Goal: Transaction & Acquisition: Purchase product/service

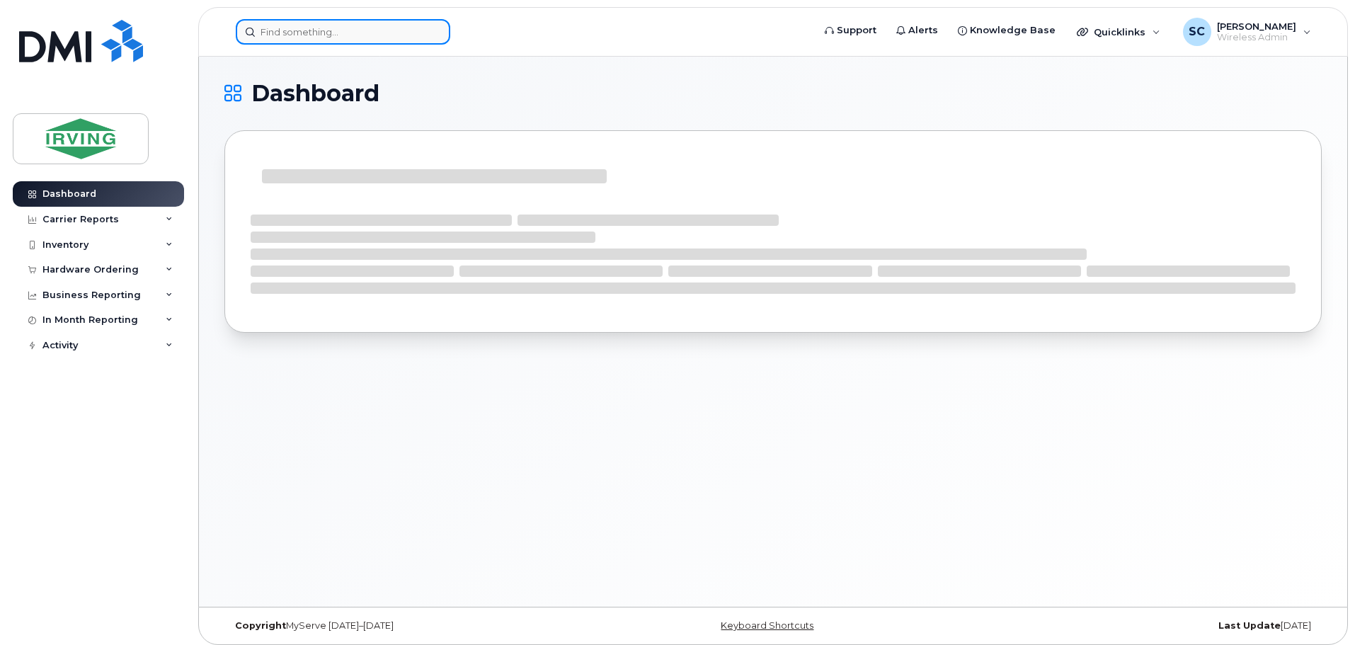
click at [307, 34] on input at bounding box center [343, 31] width 215 height 25
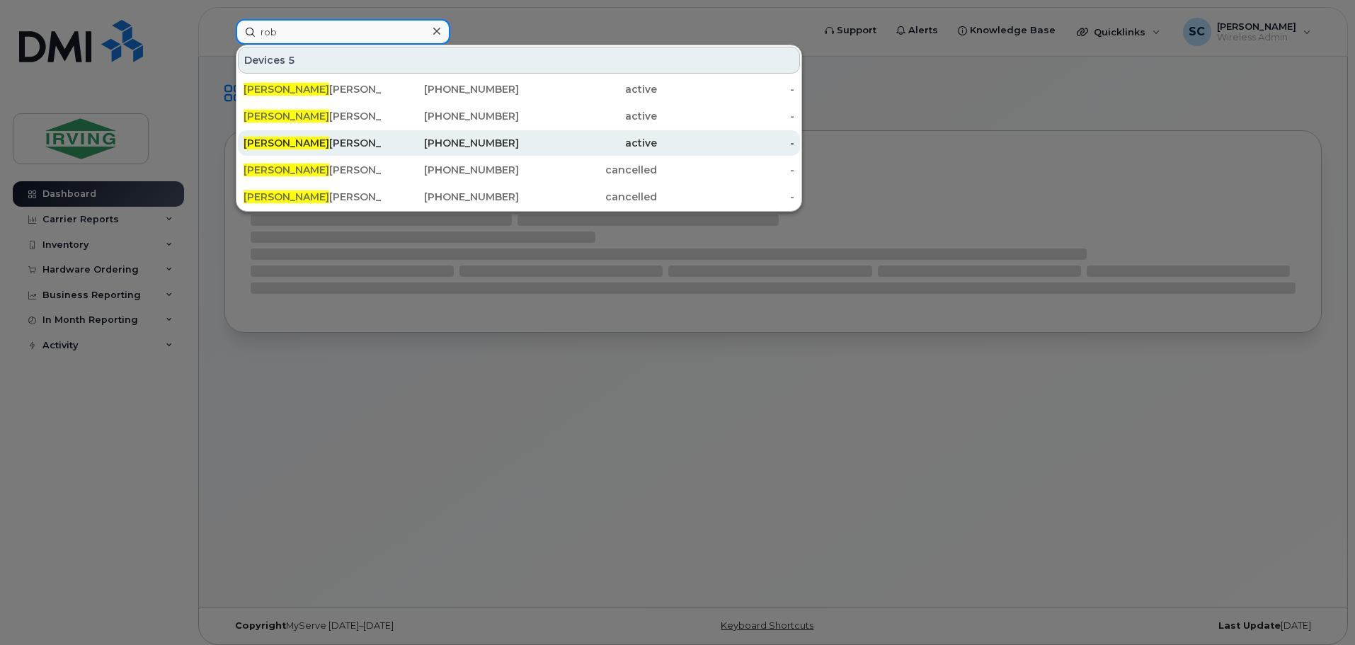
type input "rob"
click at [477, 144] on div "506-875-3854" at bounding box center [451, 143] width 138 height 14
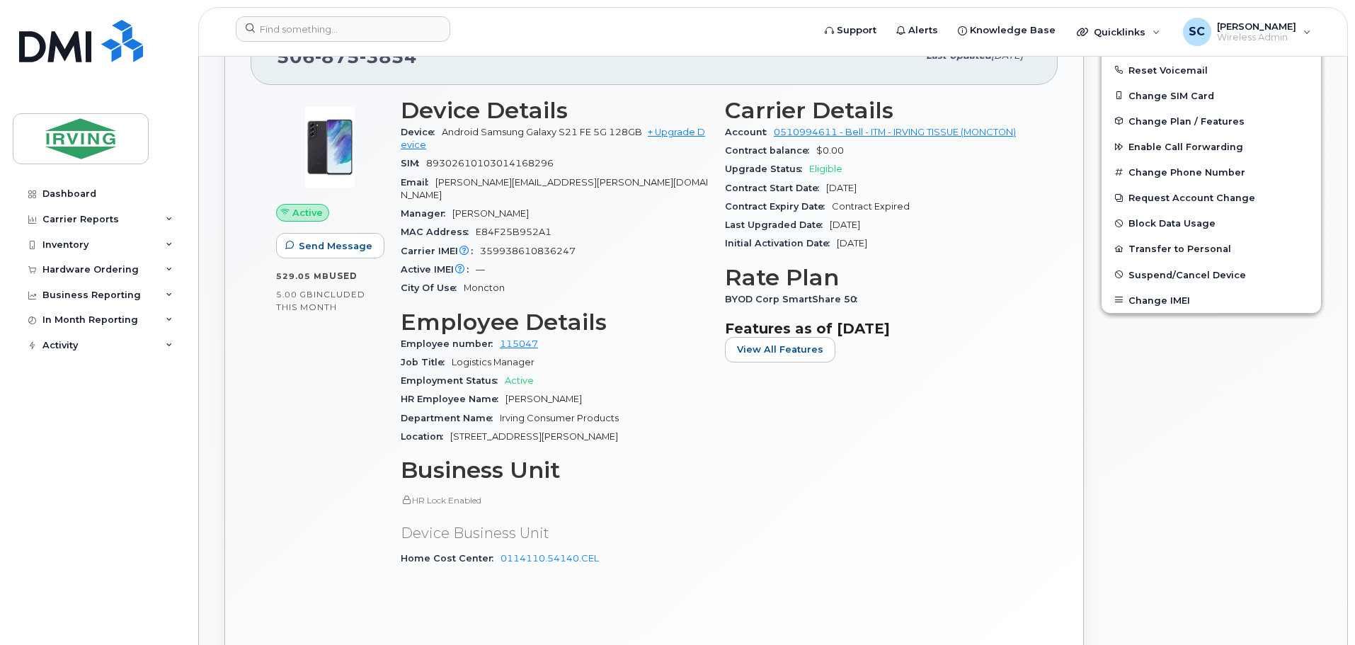
scroll to position [354, 0]
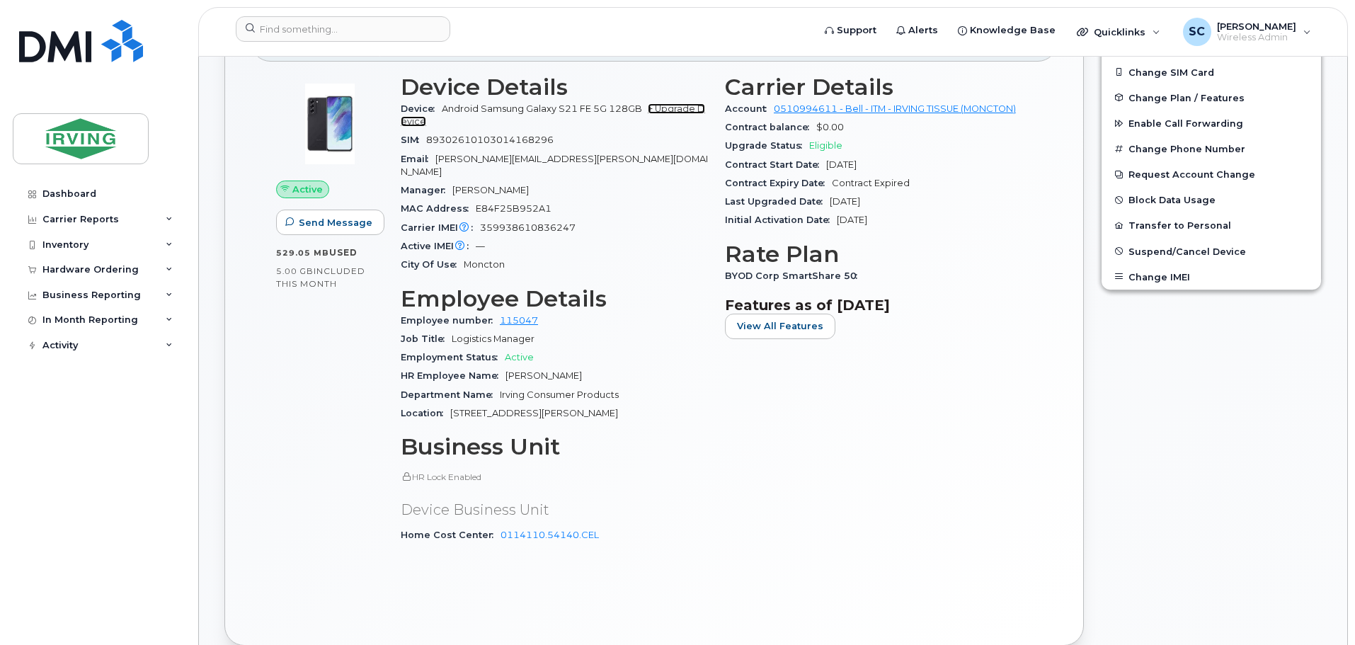
click at [683, 107] on link "+ Upgrade Device" at bounding box center [553, 114] width 304 height 23
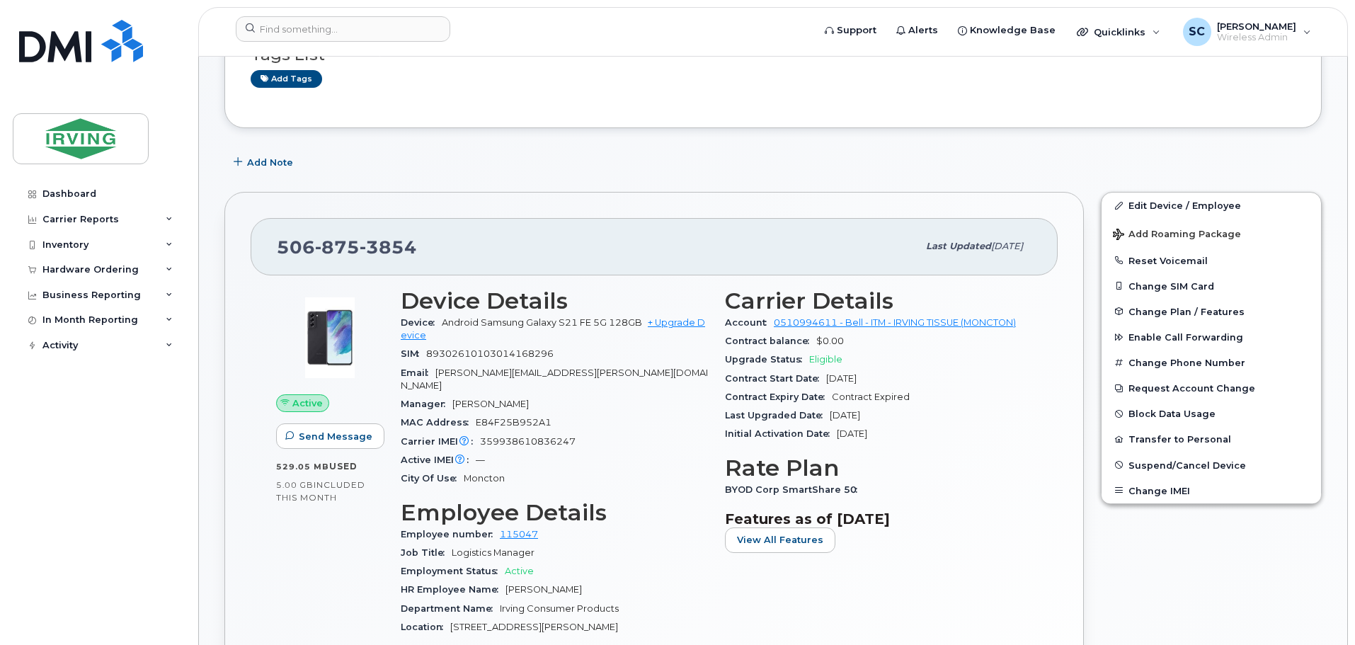
scroll to position [142, 0]
click at [533, 373] on span "miller.robert@irvingtissue.ca" at bounding box center [554, 377] width 307 height 23
click at [562, 375] on span "miller.robert@irvingtissue.ca" at bounding box center [554, 377] width 307 height 23
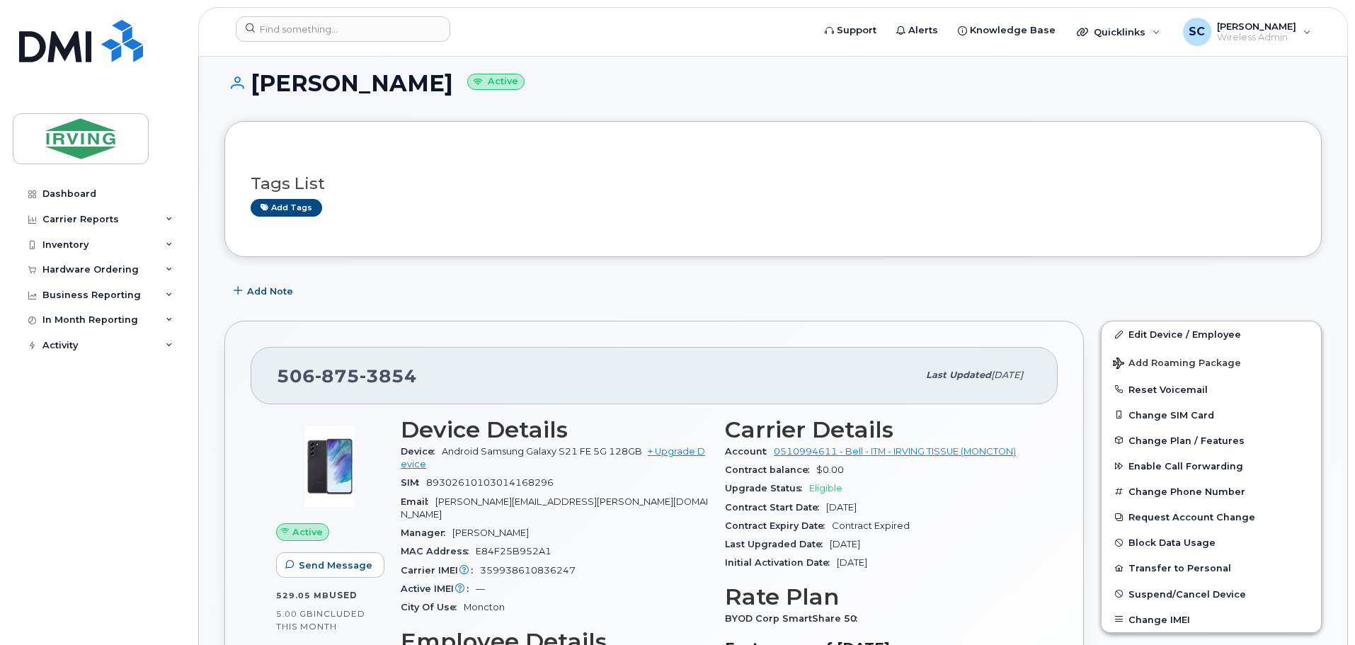
scroll to position [0, 0]
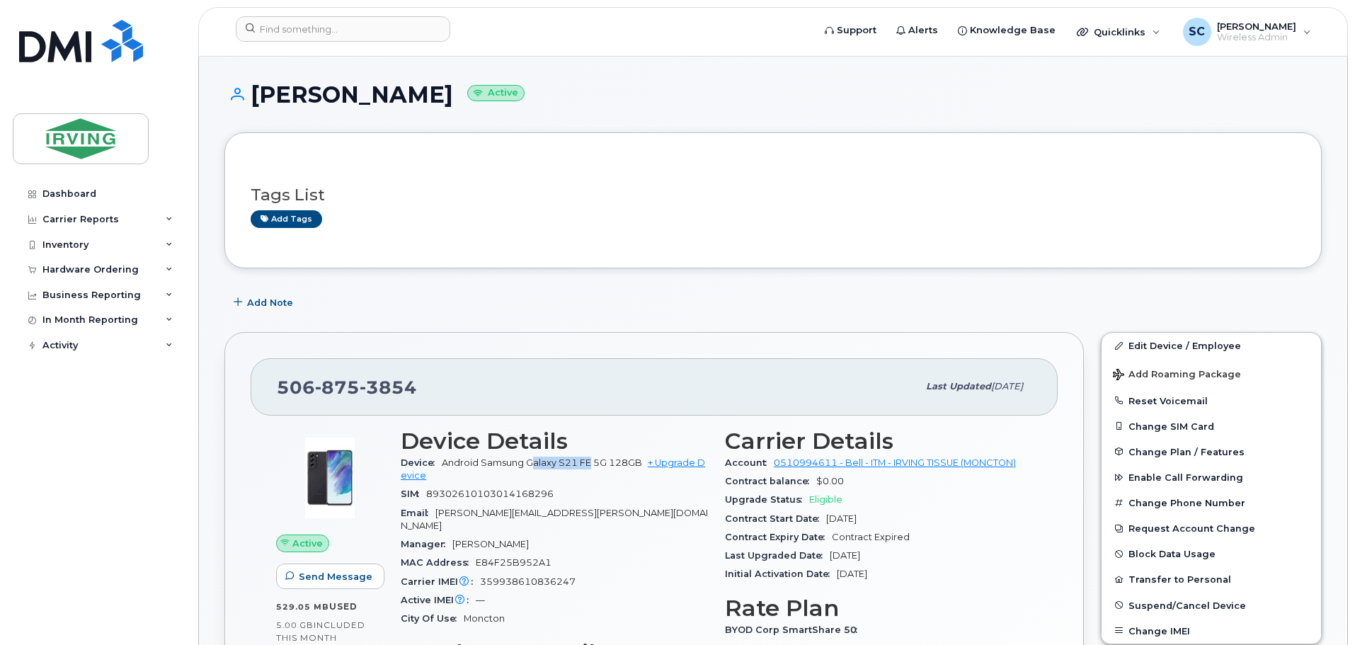
drag, startPoint x: 535, startPoint y: 456, endPoint x: 593, endPoint y: 465, distance: 58.8
click at [593, 465] on div "Device Android Samsung Galaxy S21 FE 5G 128GB + Upgrade Device" at bounding box center [554, 470] width 307 height 32
click at [610, 466] on span "Android Samsung Galaxy S21 FE 5G 128GB" at bounding box center [542, 462] width 200 height 11
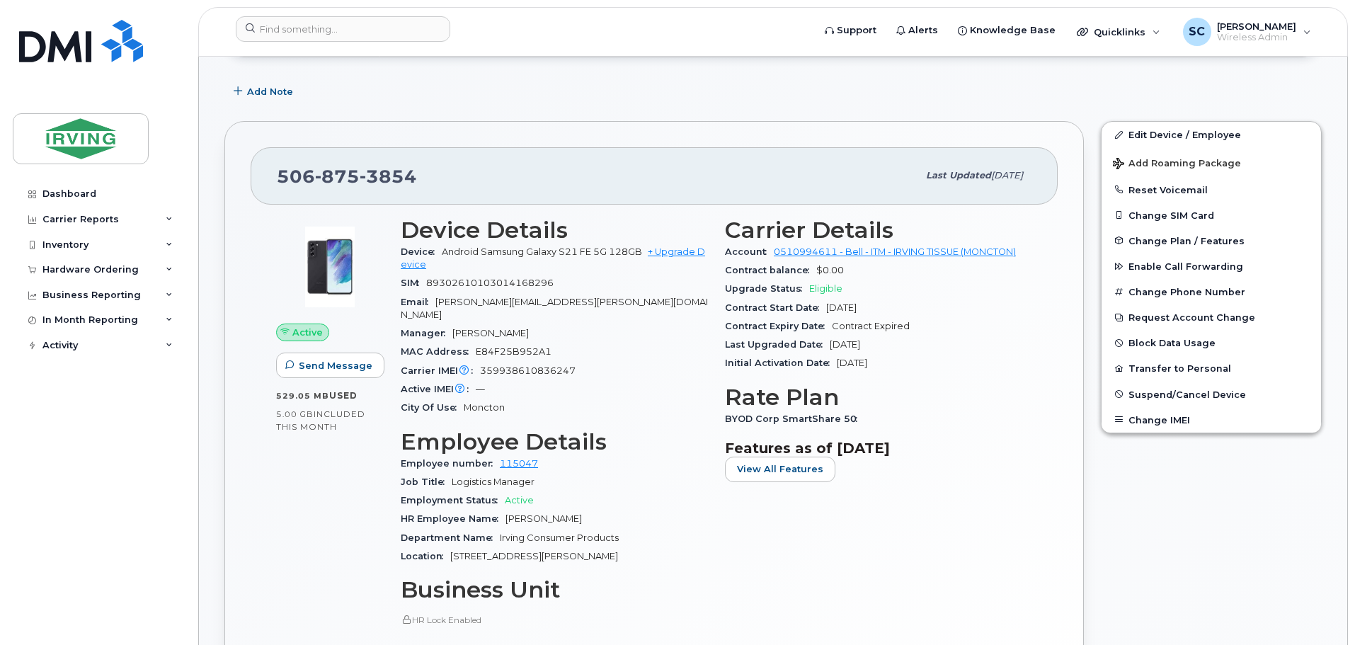
scroll to position [212, 0]
click at [411, 261] on link "+ Upgrade Device" at bounding box center [553, 256] width 304 height 23
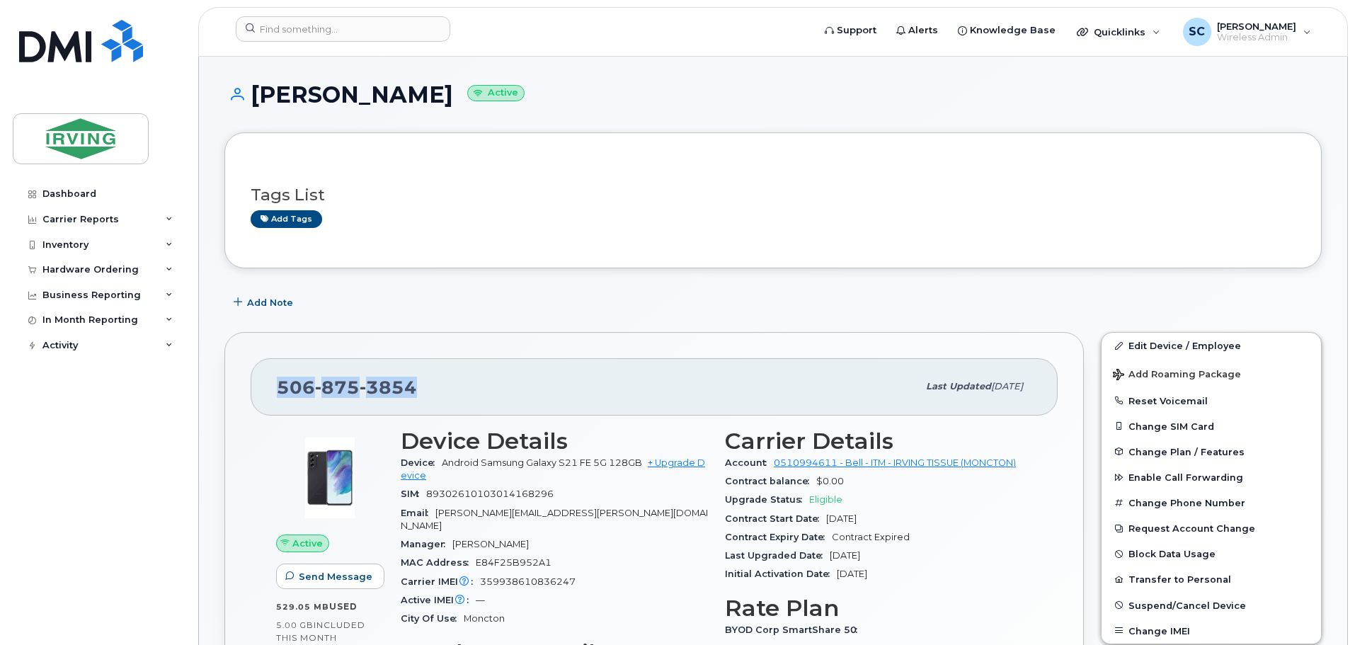
drag, startPoint x: 415, startPoint y: 386, endPoint x: 275, endPoint y: 378, distance: 139.7
click at [275, 378] on div "506 875 3854 Last updated Oct 03, 2025" at bounding box center [654, 386] width 807 height 57
copy span "506 875 3854"
click at [707, 381] on div "506 875 3854" at bounding box center [597, 387] width 641 height 30
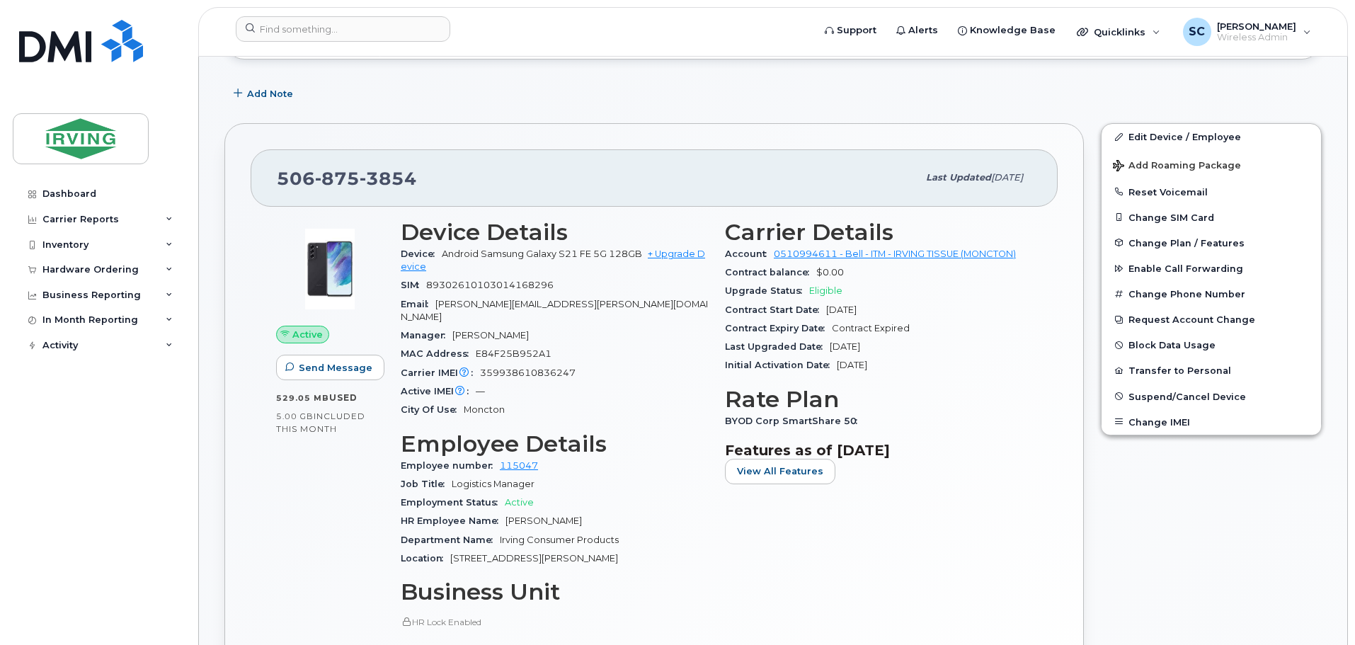
scroll to position [212, 0]
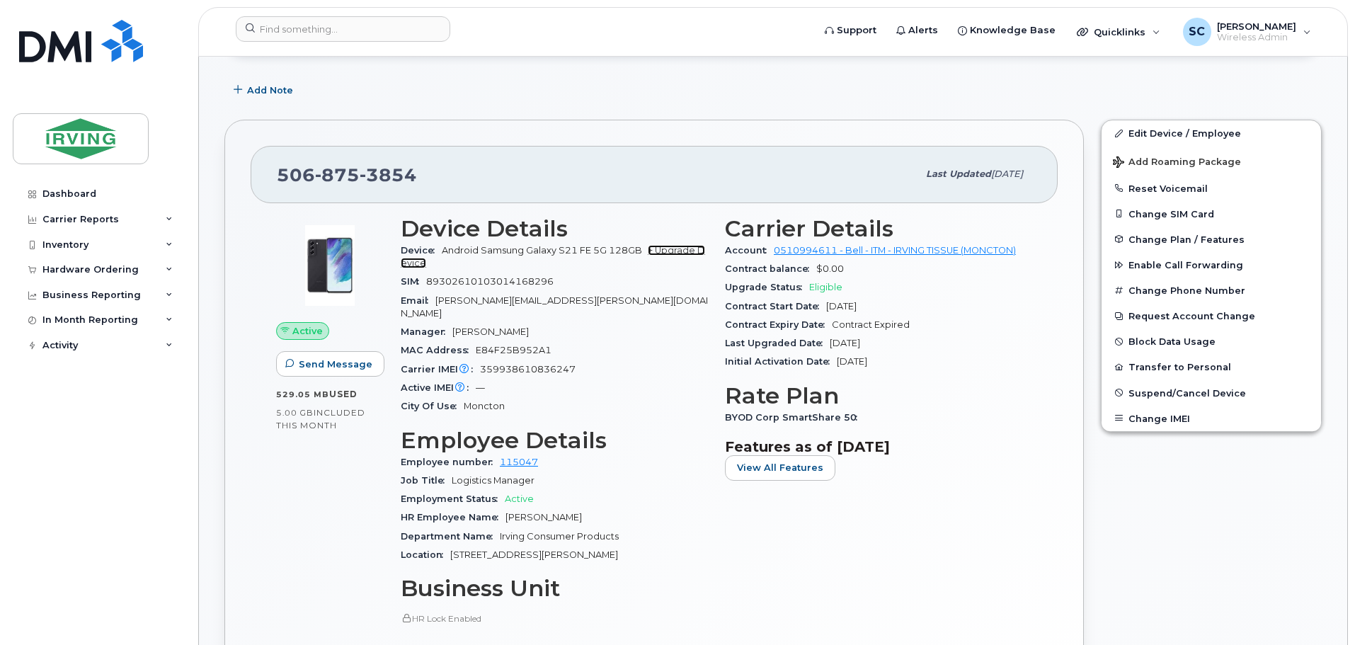
click at [669, 250] on link "+ Upgrade Device" at bounding box center [553, 256] width 304 height 23
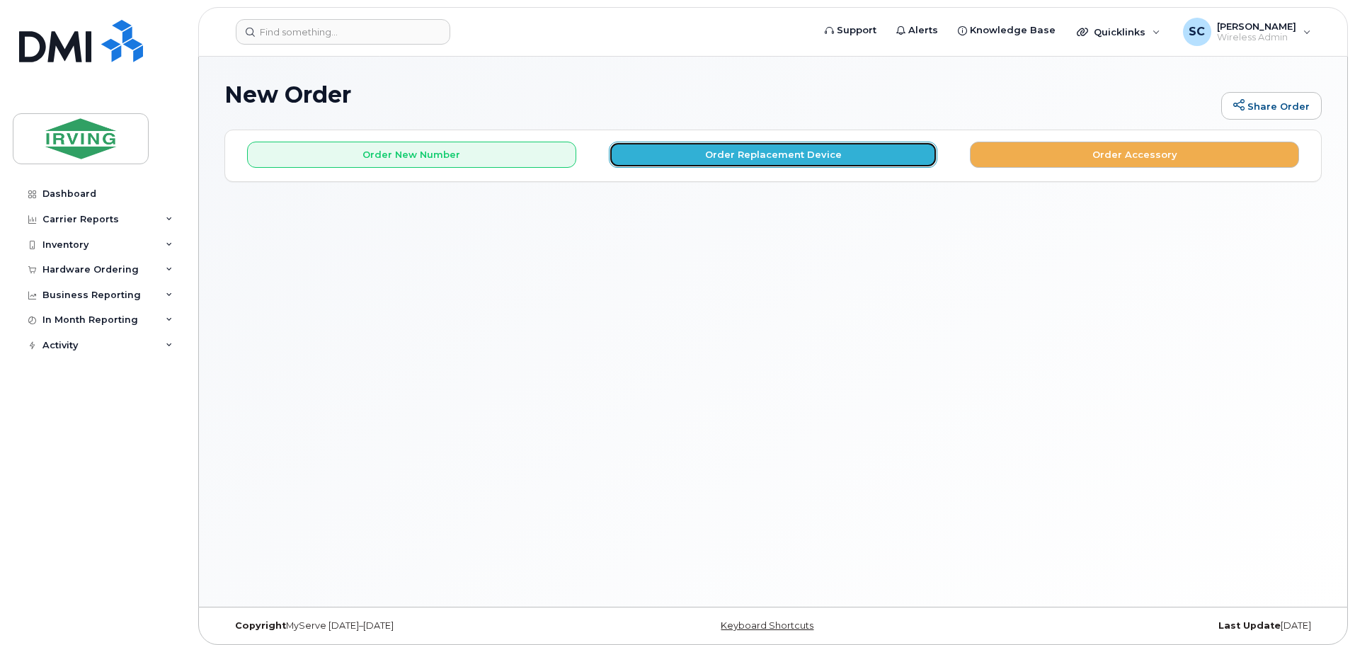
click at [705, 157] on button "Order Replacement Device" at bounding box center [773, 155] width 329 height 26
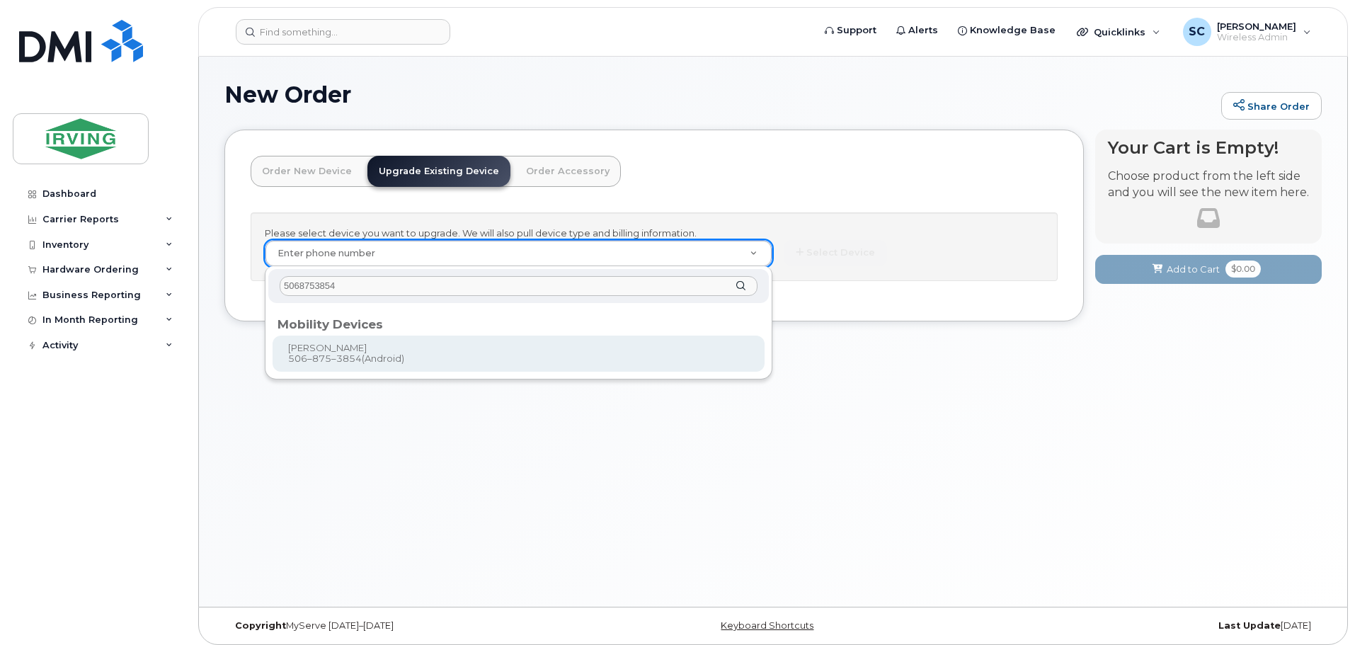
type input "5068753854"
type input "699277"
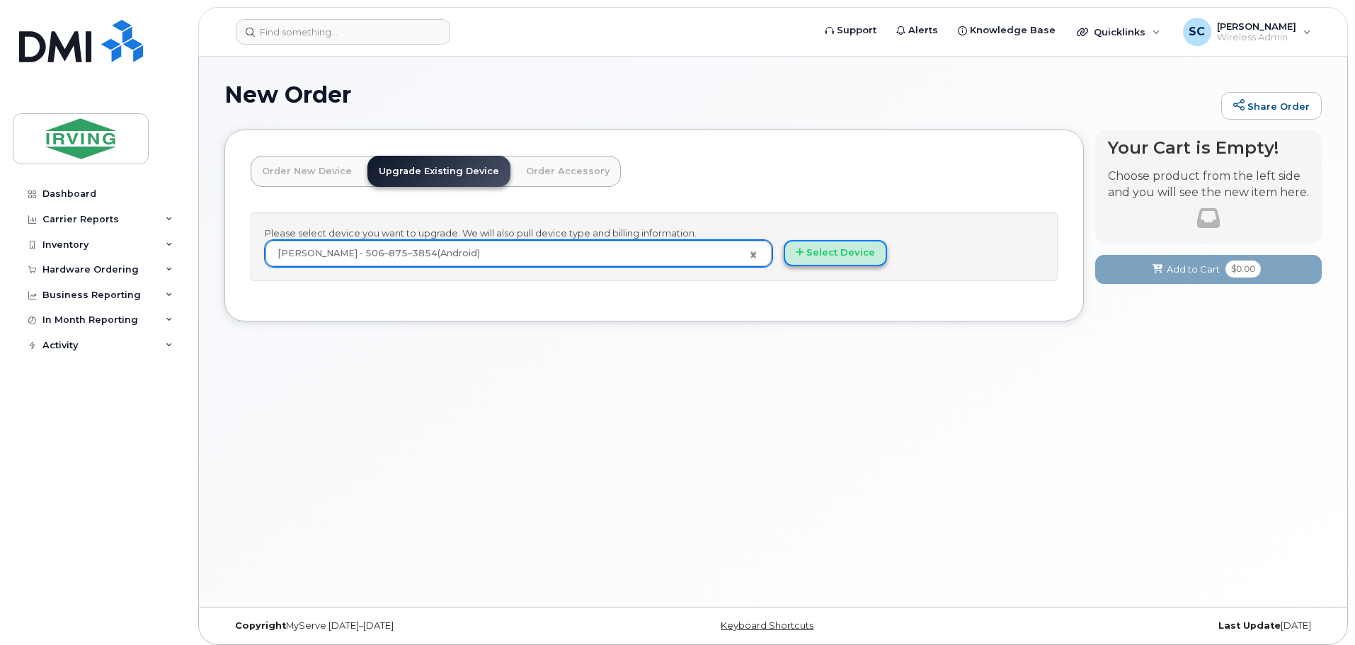
click at [874, 261] on button "Select Device" at bounding box center [835, 253] width 103 height 26
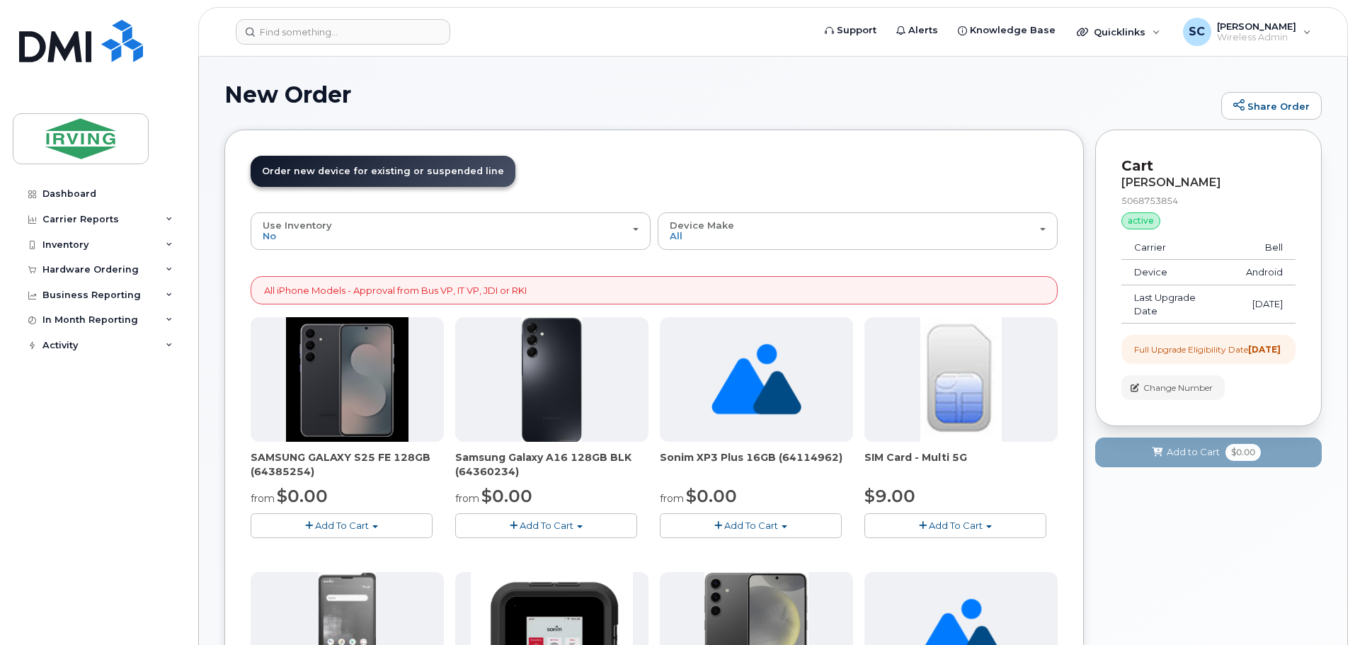
click at [367, 526] on span "Add To Cart" at bounding box center [342, 525] width 54 height 11
click at [383, 552] on link "$0.00 - 3 year term – Voice & Data(128gb)" at bounding box center [366, 552] width 224 height 18
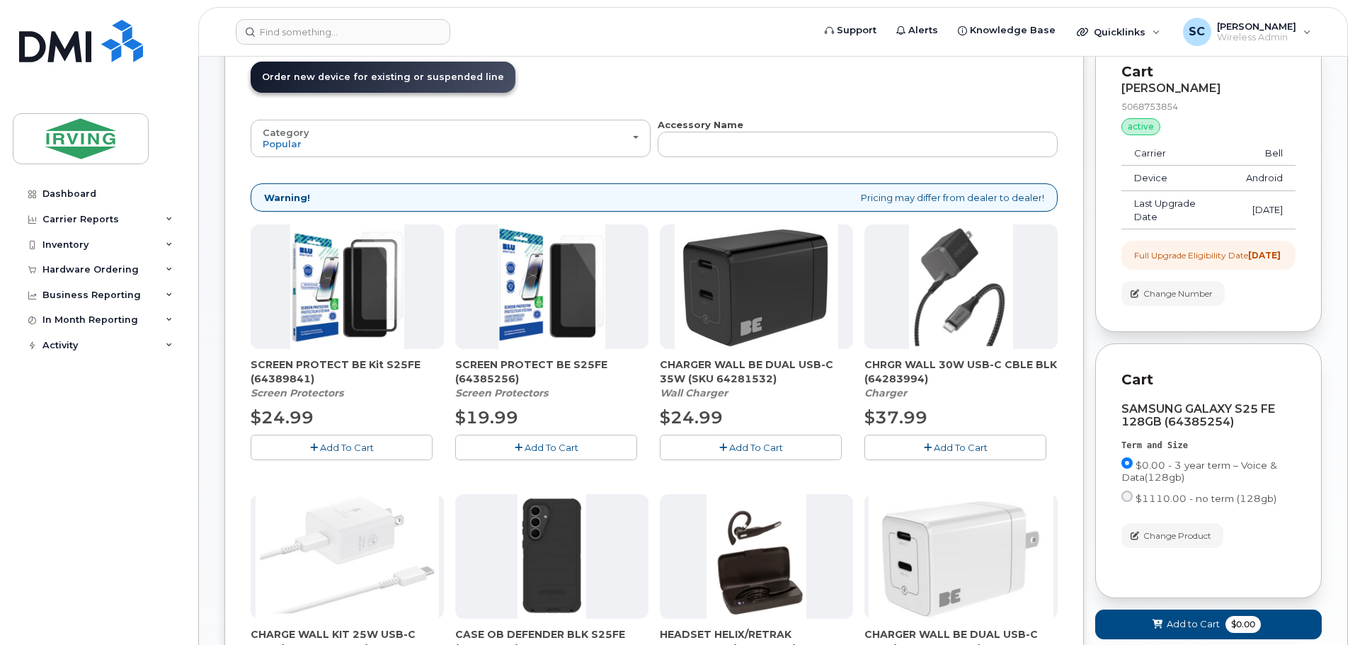
scroll to position [91, 0]
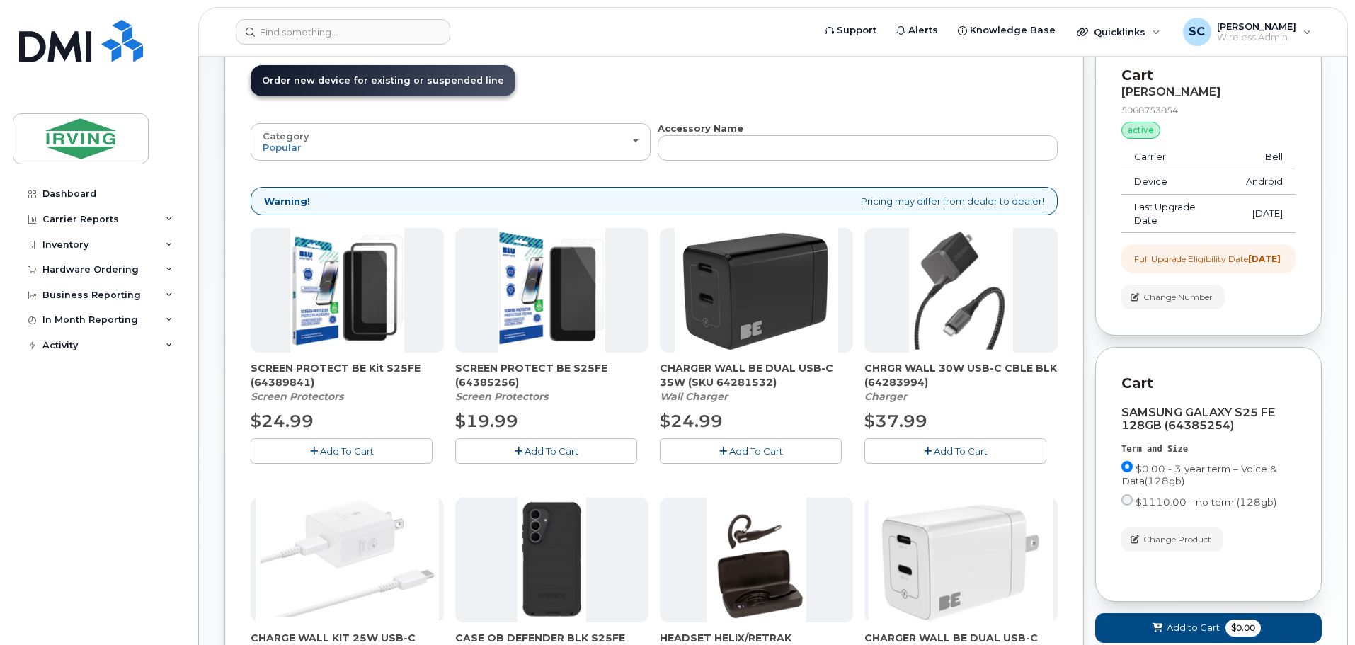
click at [324, 456] on span "Add To Cart" at bounding box center [347, 450] width 54 height 11
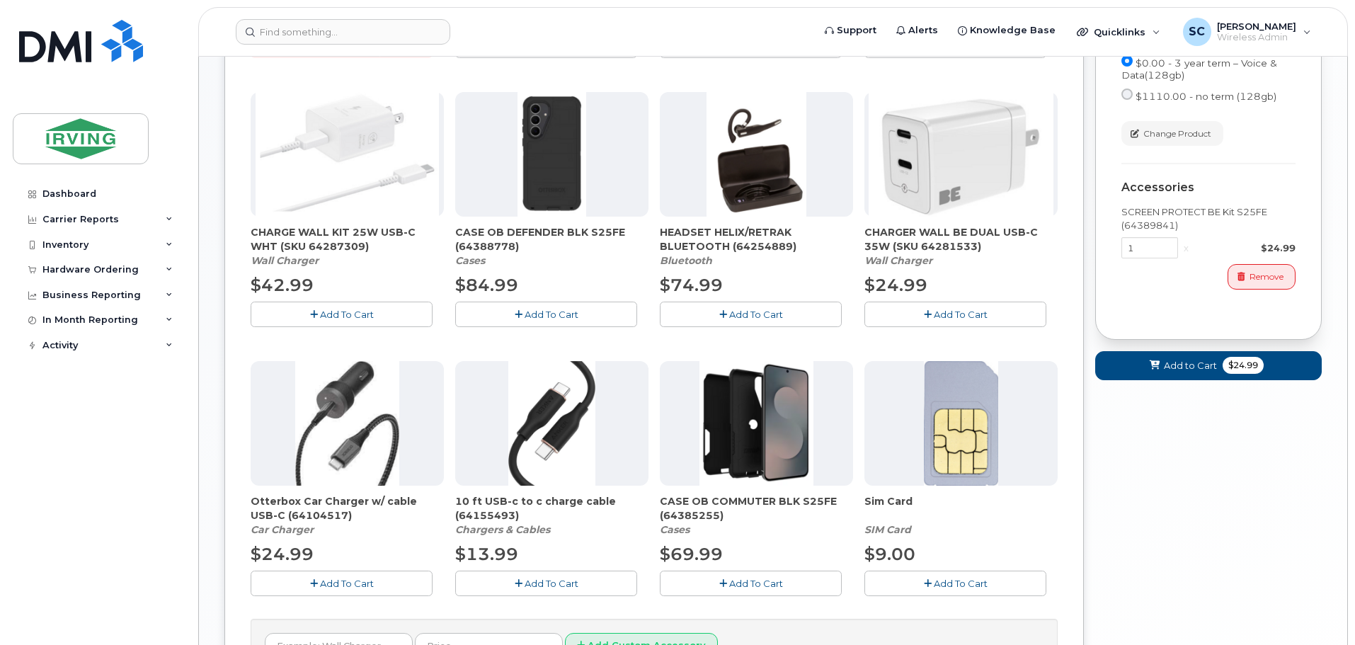
scroll to position [515, 0]
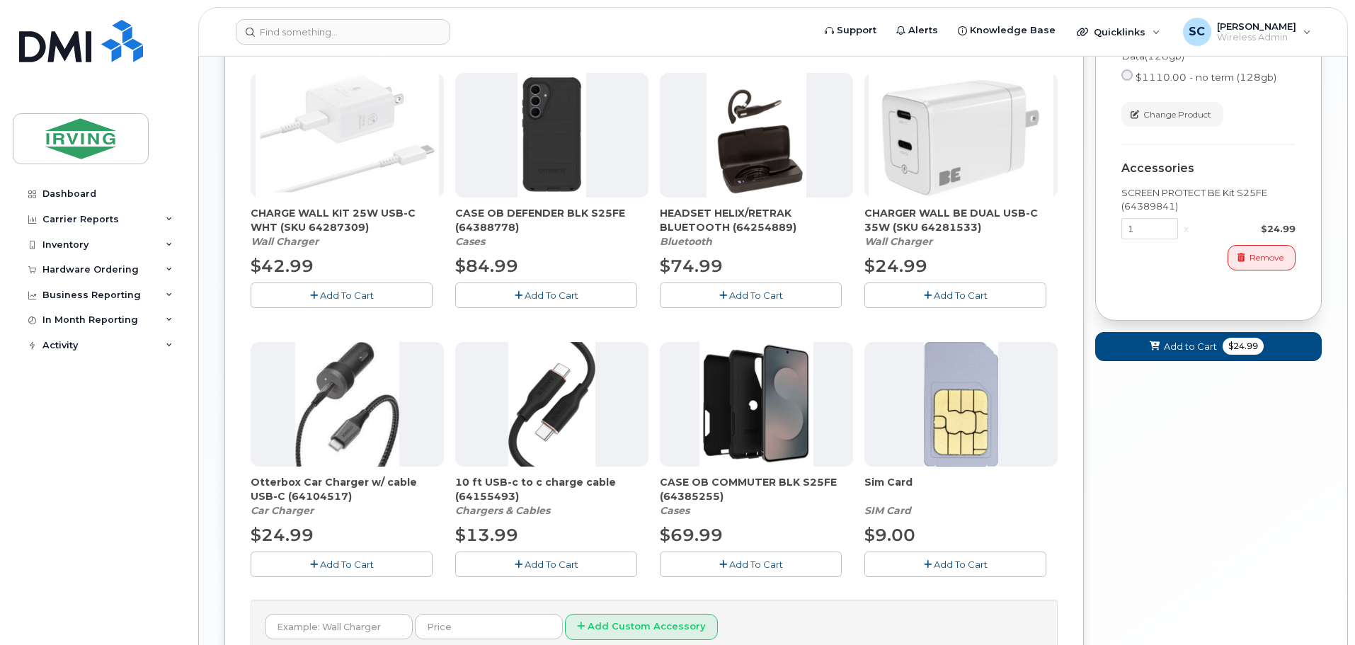
click at [557, 293] on span "Add To Cart" at bounding box center [552, 295] width 54 height 11
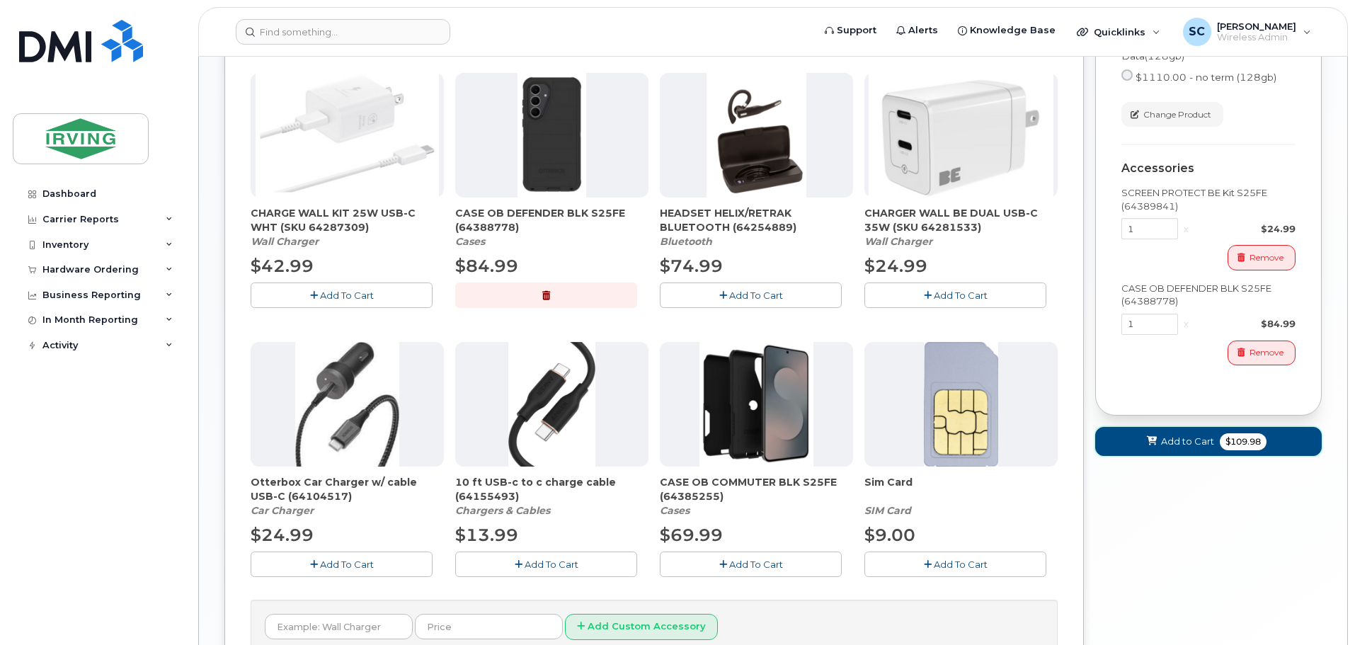
click at [1170, 448] on span "Add to Cart" at bounding box center [1187, 441] width 53 height 13
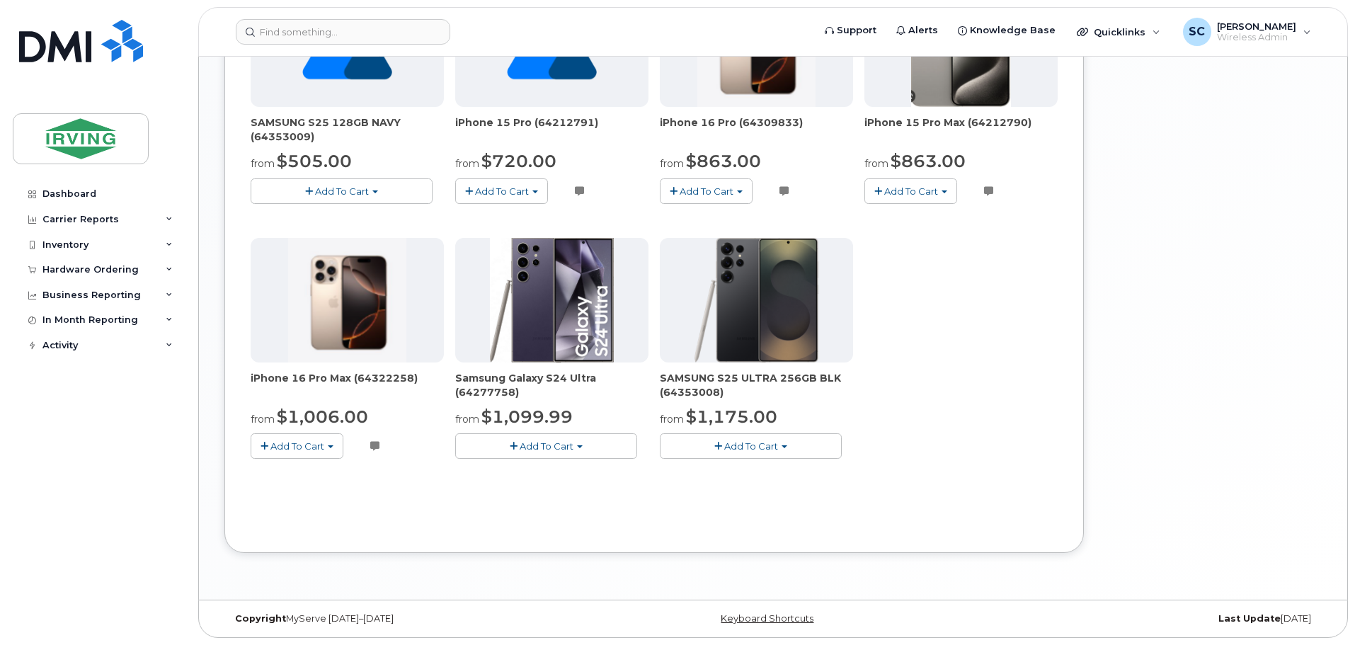
scroll to position [66, 0]
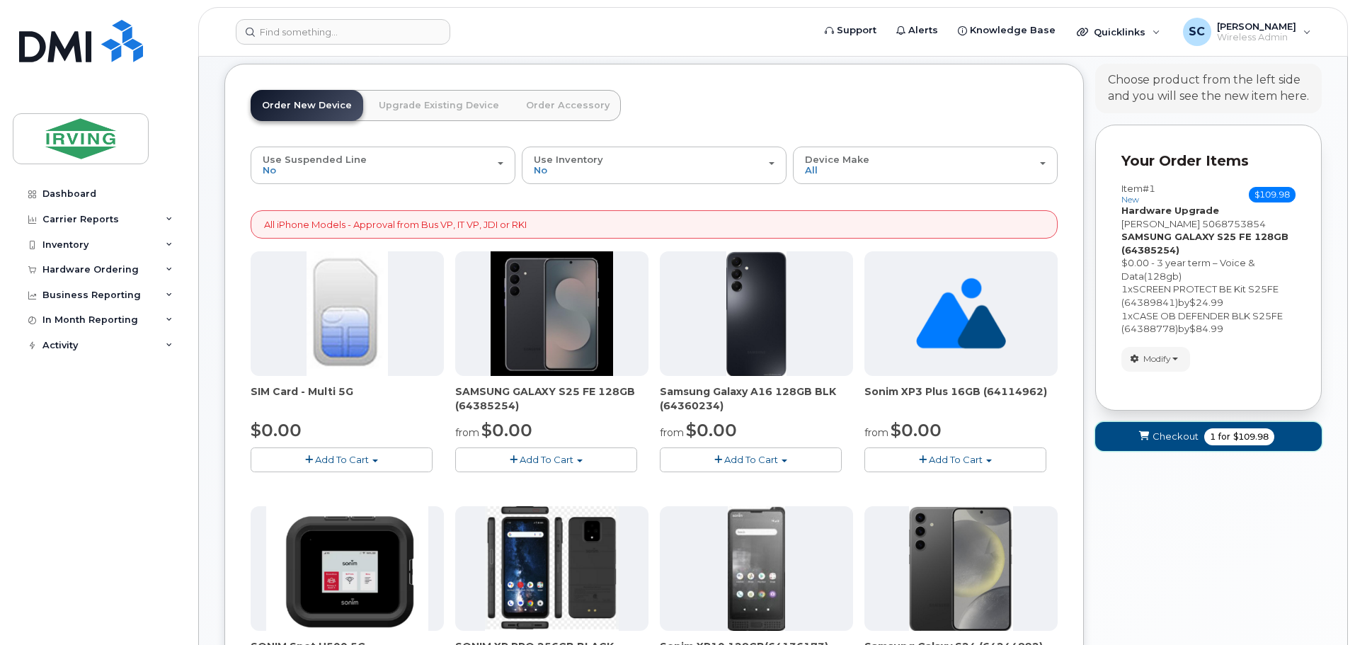
click at [1180, 440] on span "Checkout" at bounding box center [1176, 436] width 46 height 13
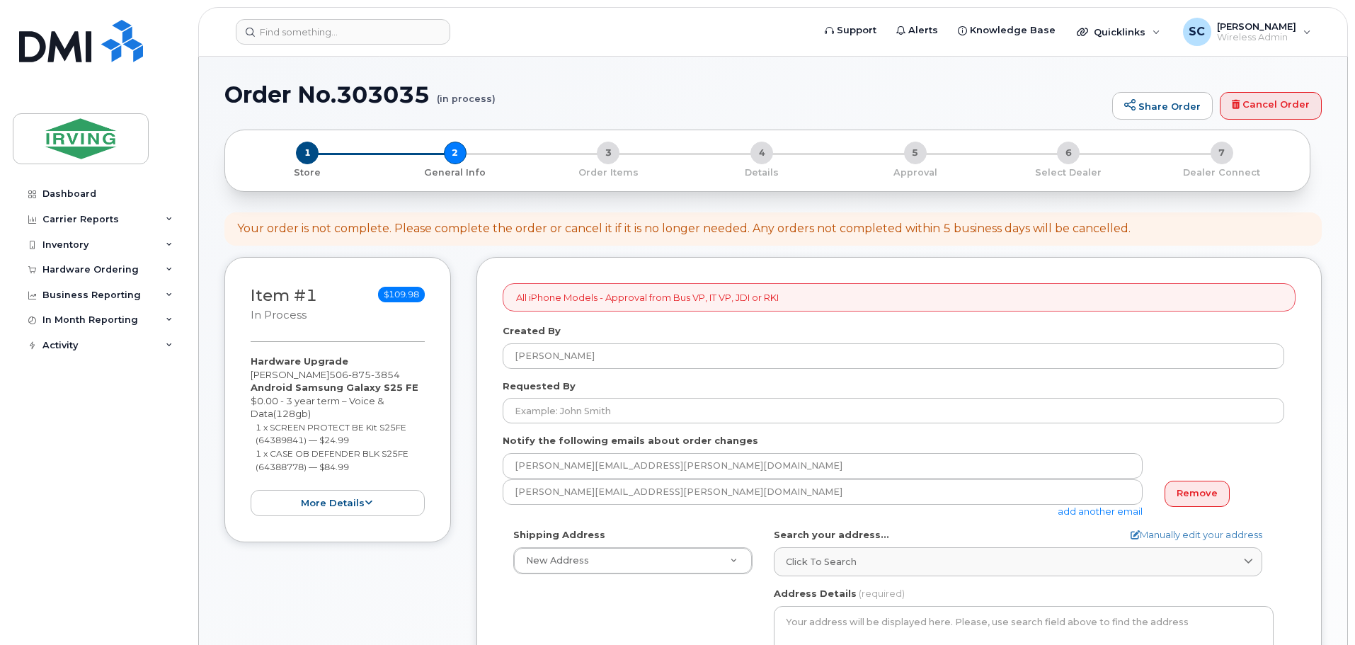
select select
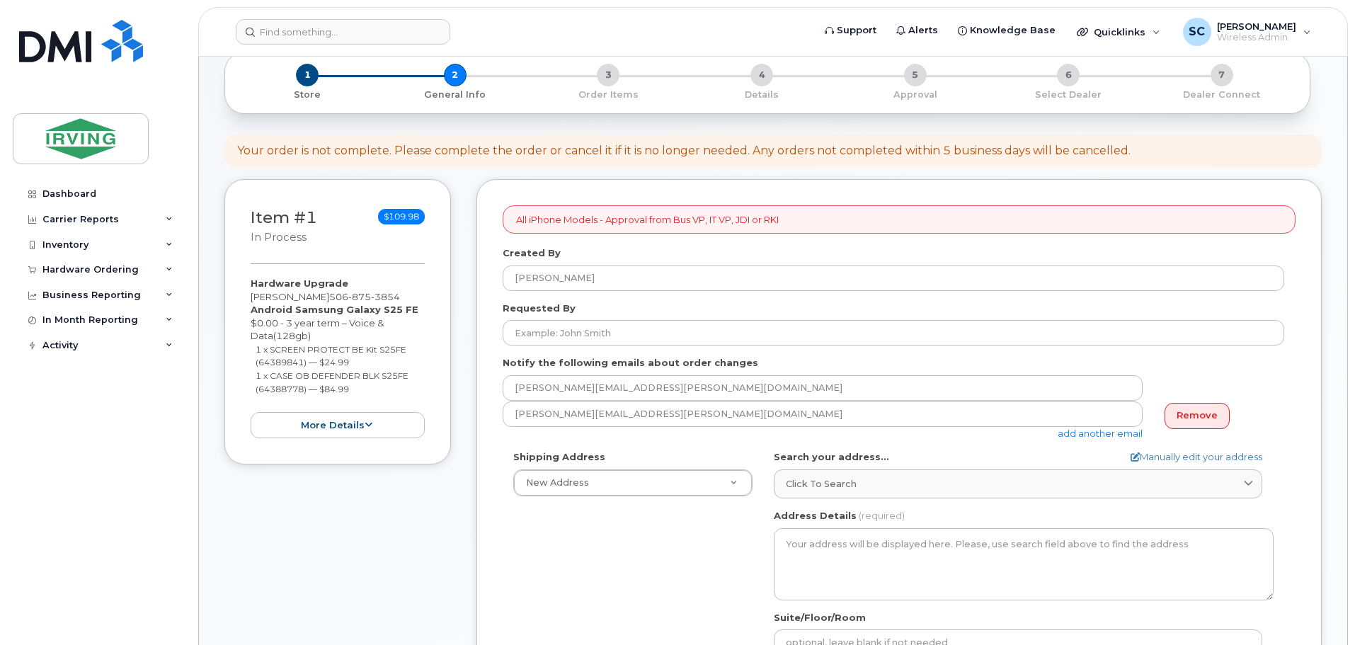
scroll to position [71, 0]
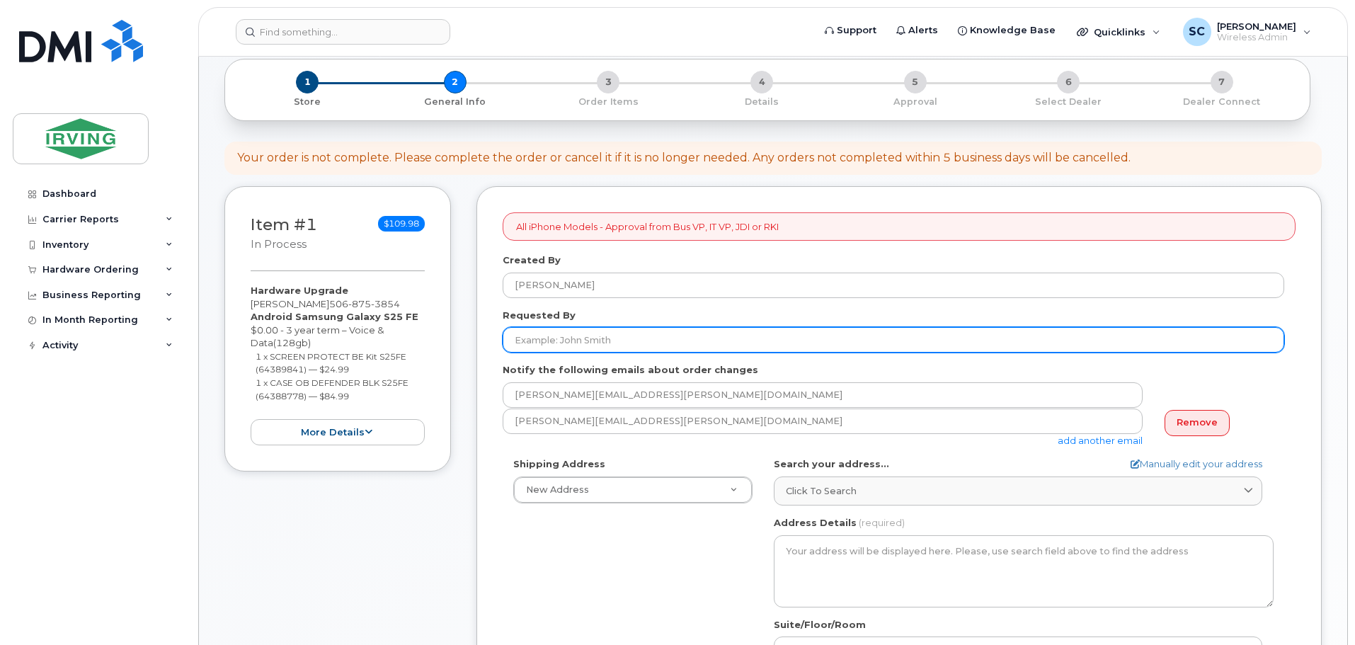
click at [624, 342] on input "Requested By" at bounding box center [894, 339] width 782 height 25
type input "[PERSON_NAME]"
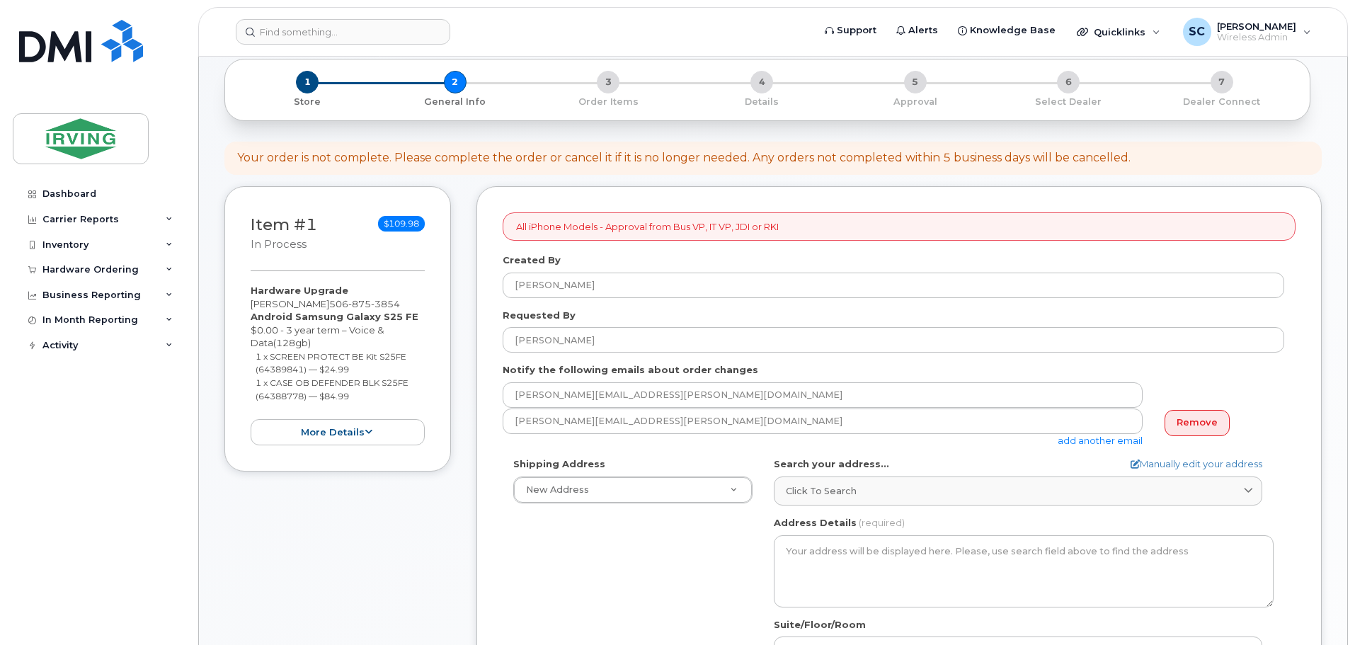
click at [604, 364] on label "Notify the following emails about order changes" at bounding box center [631, 369] width 256 height 13
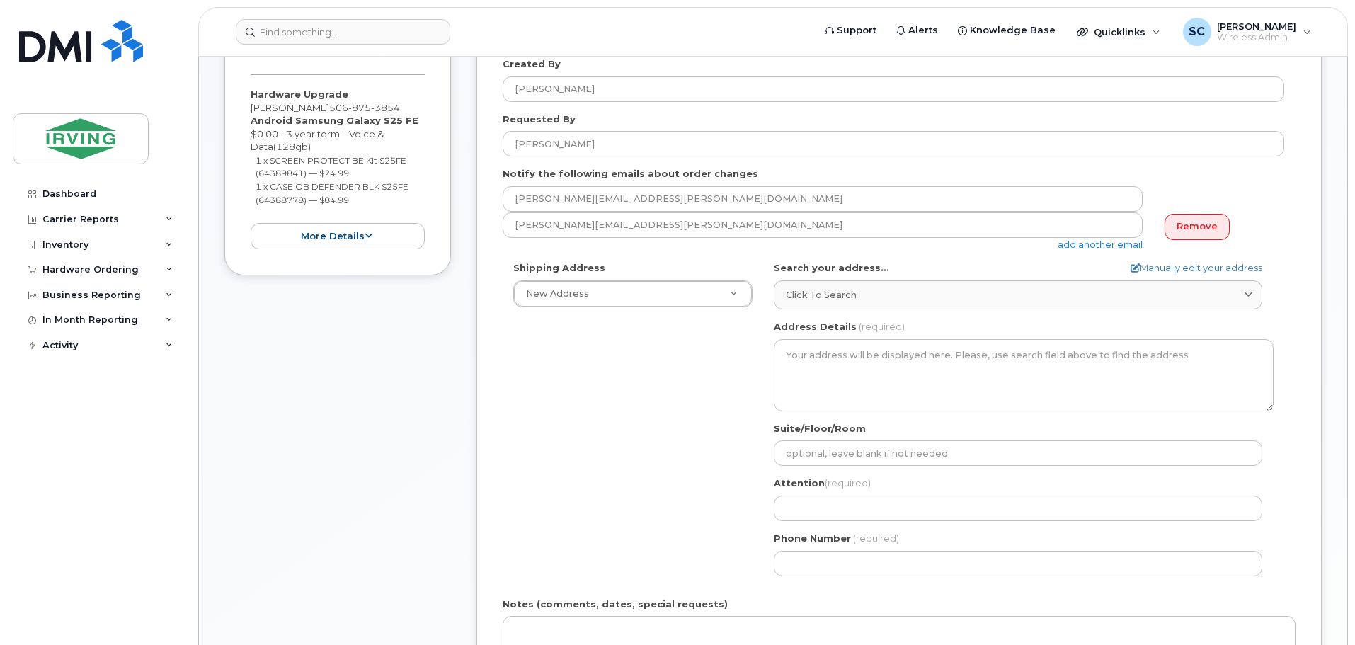
scroll to position [283, 0]
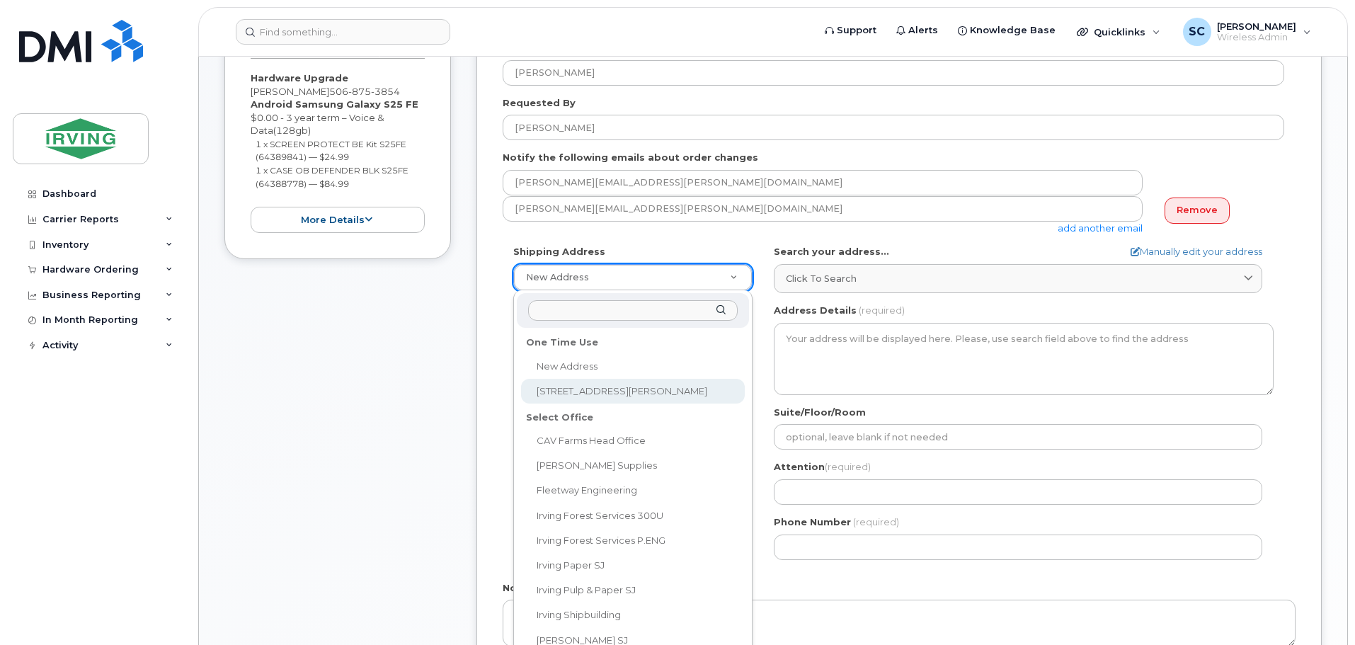
select select "102 Rue Dawson"
type input "102 Rue Dawson"
type input "1522"
type input "E1A 0C1"
type input "[PERSON_NAME]"
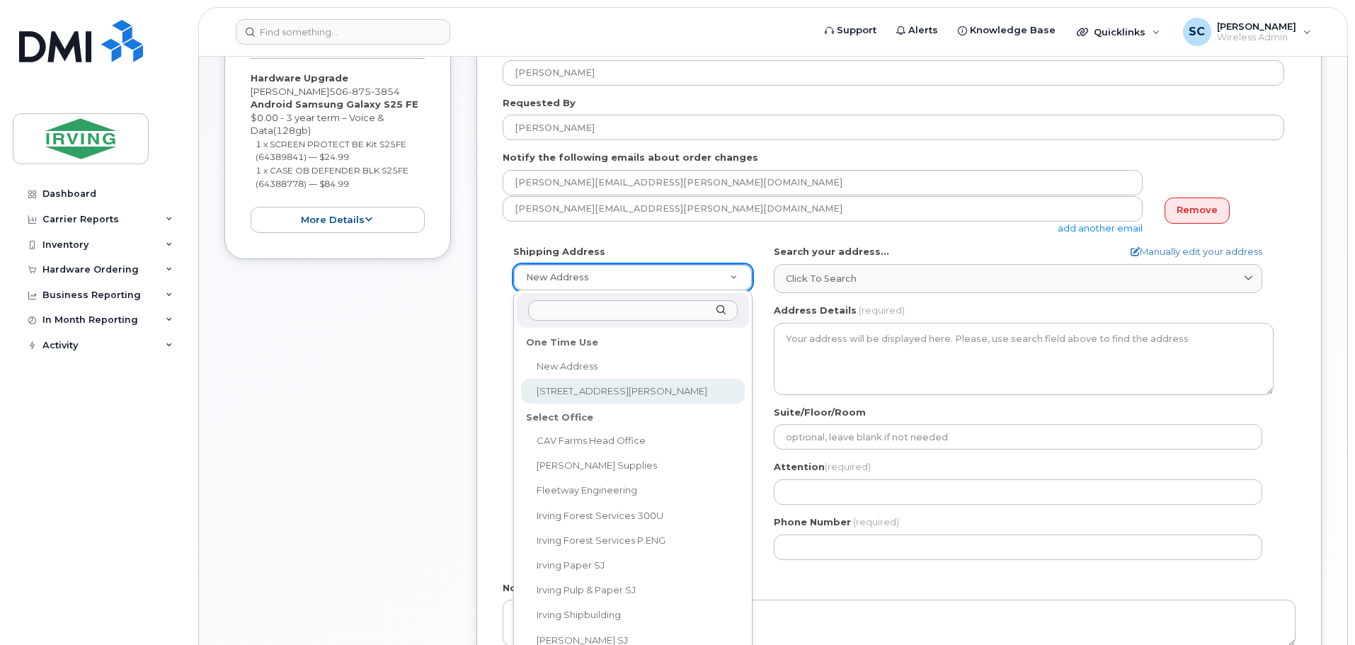
type input "5068665816"
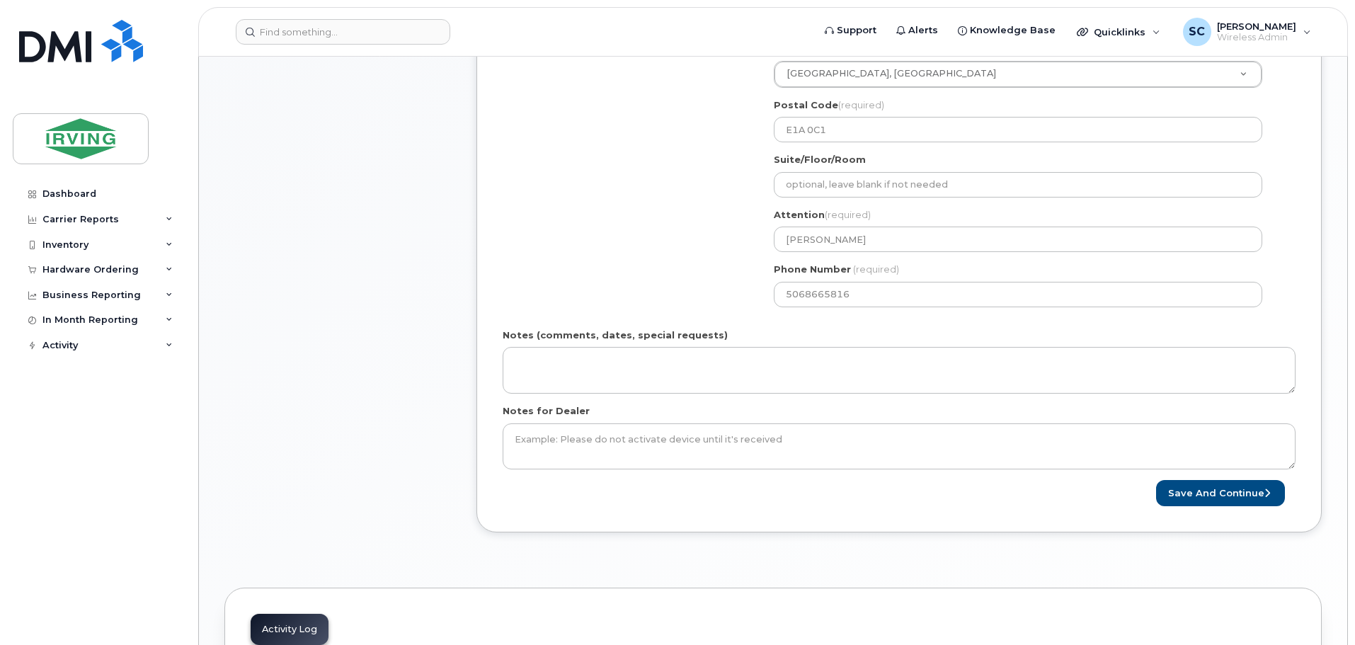
scroll to position [566, 0]
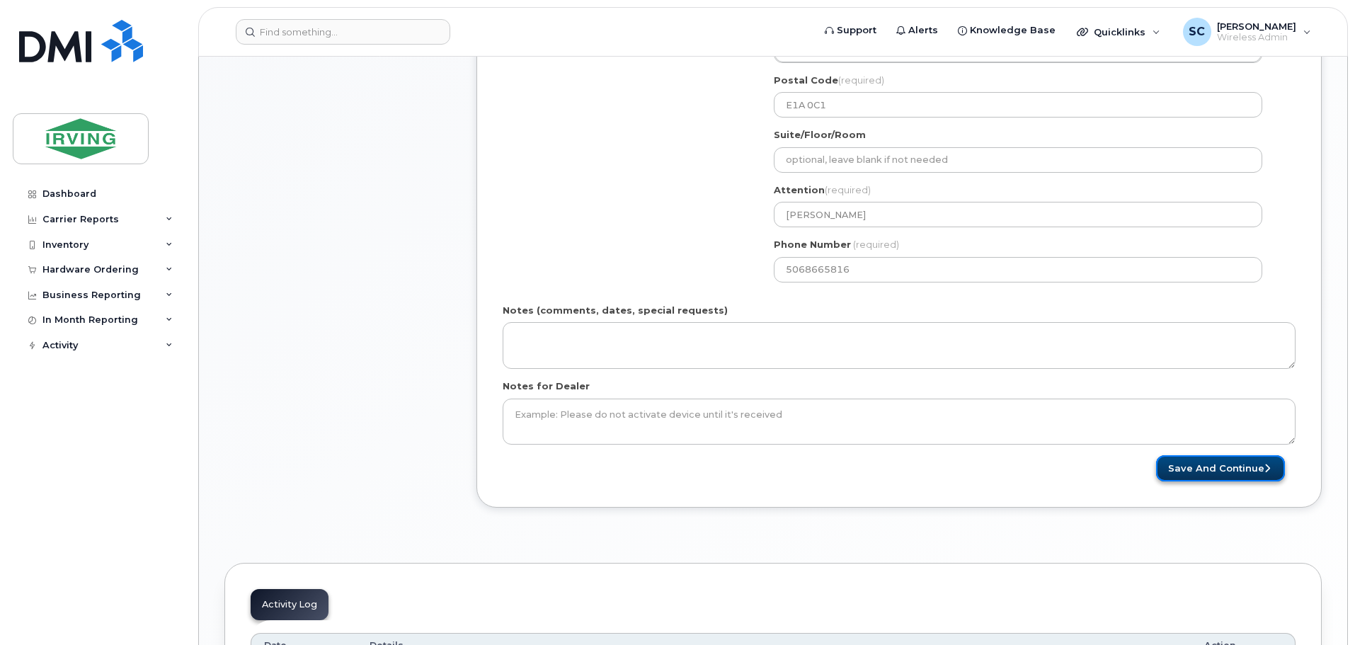
click at [1210, 465] on button "Save and Continue" at bounding box center [1220, 468] width 129 height 26
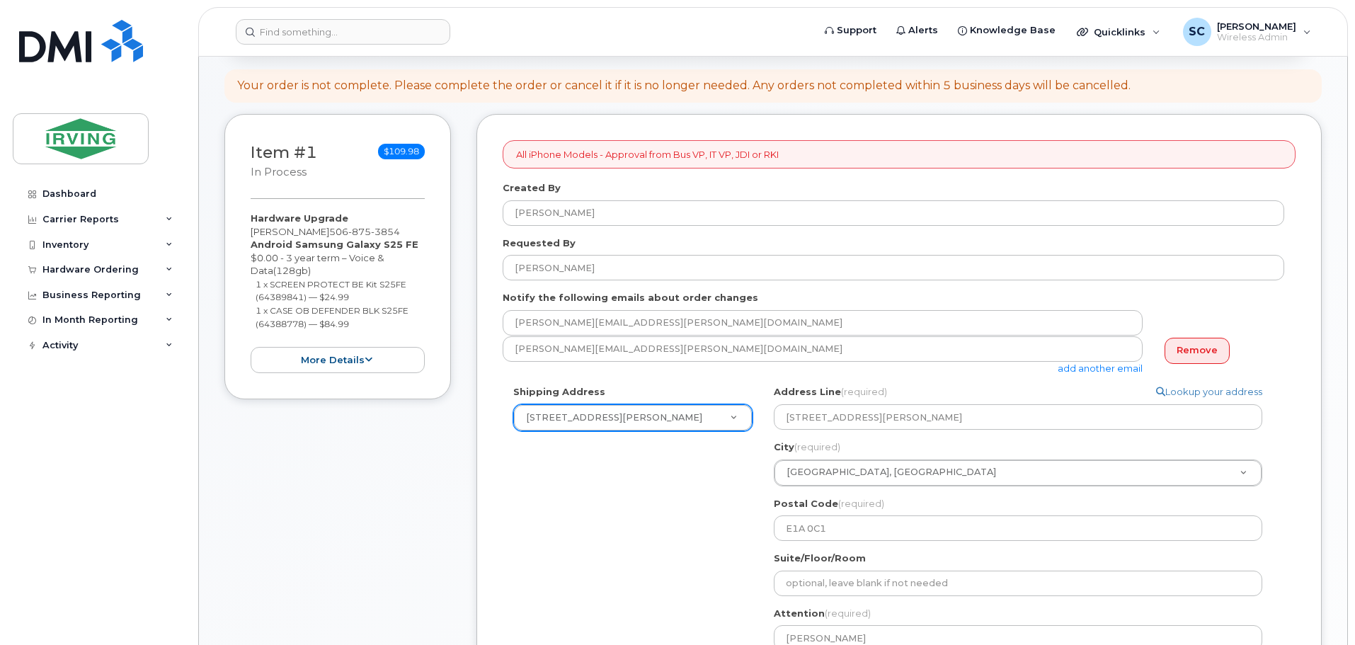
scroll to position [142, 0]
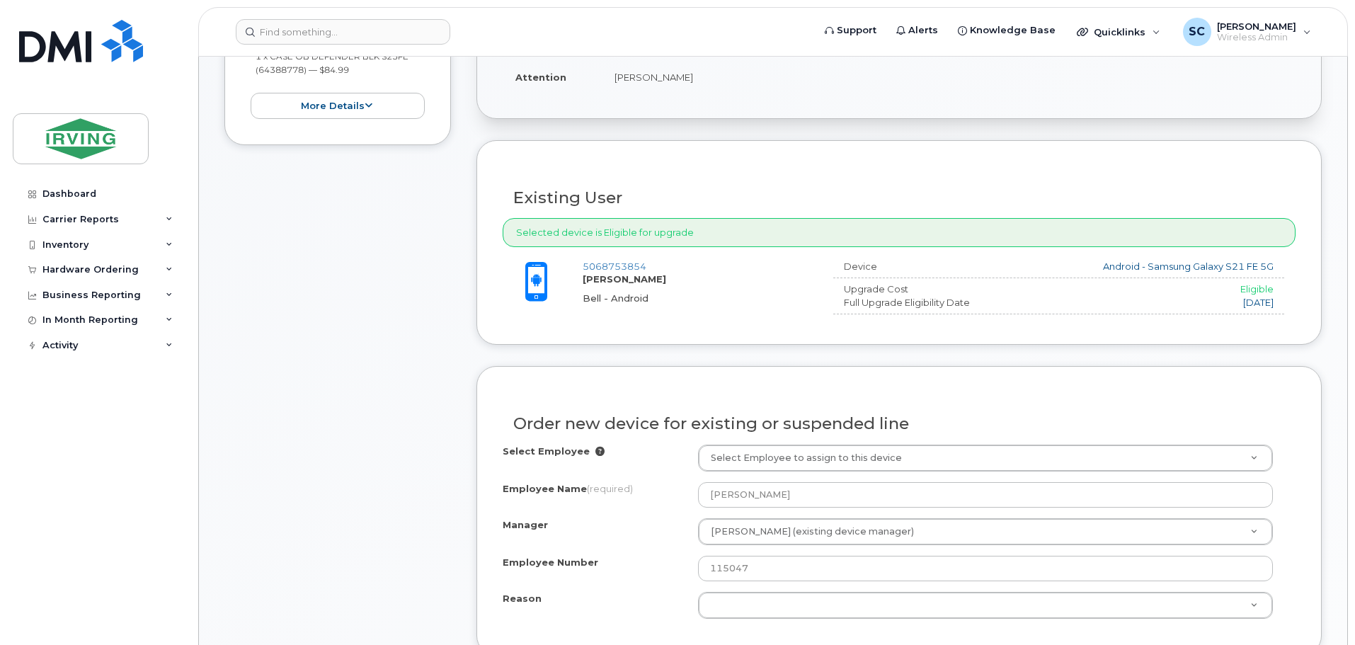
scroll to position [468, 0]
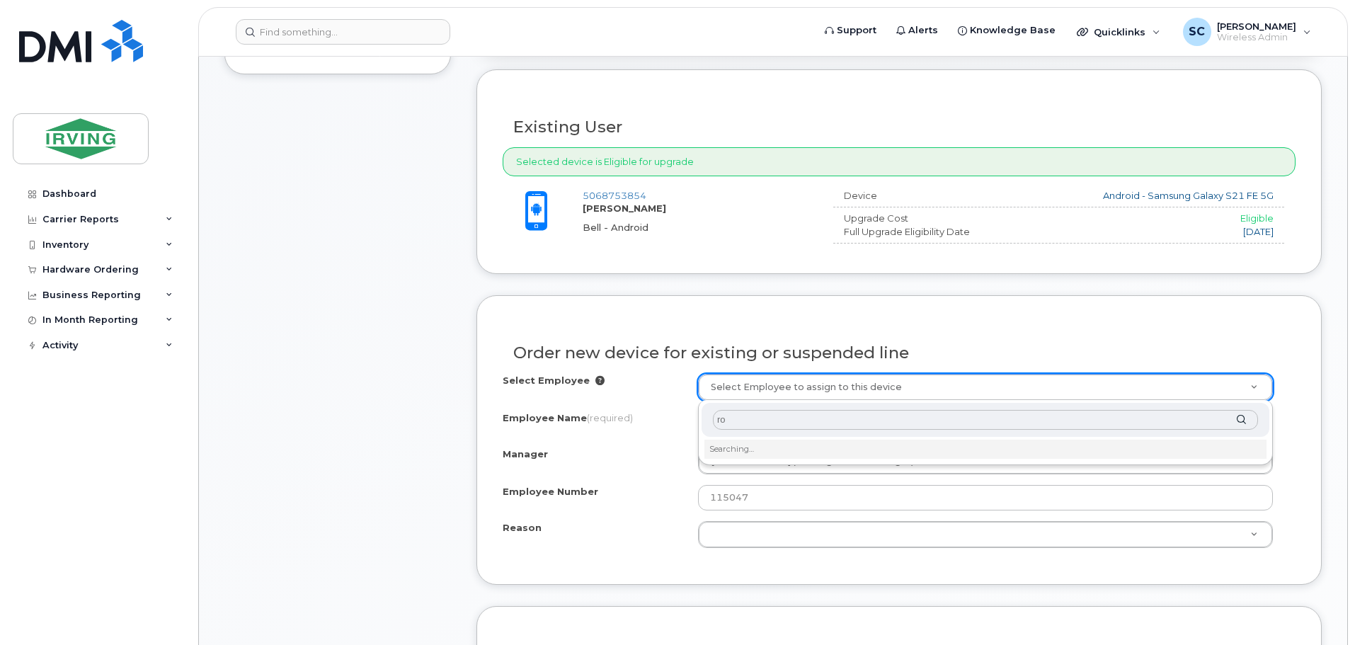
type input "r"
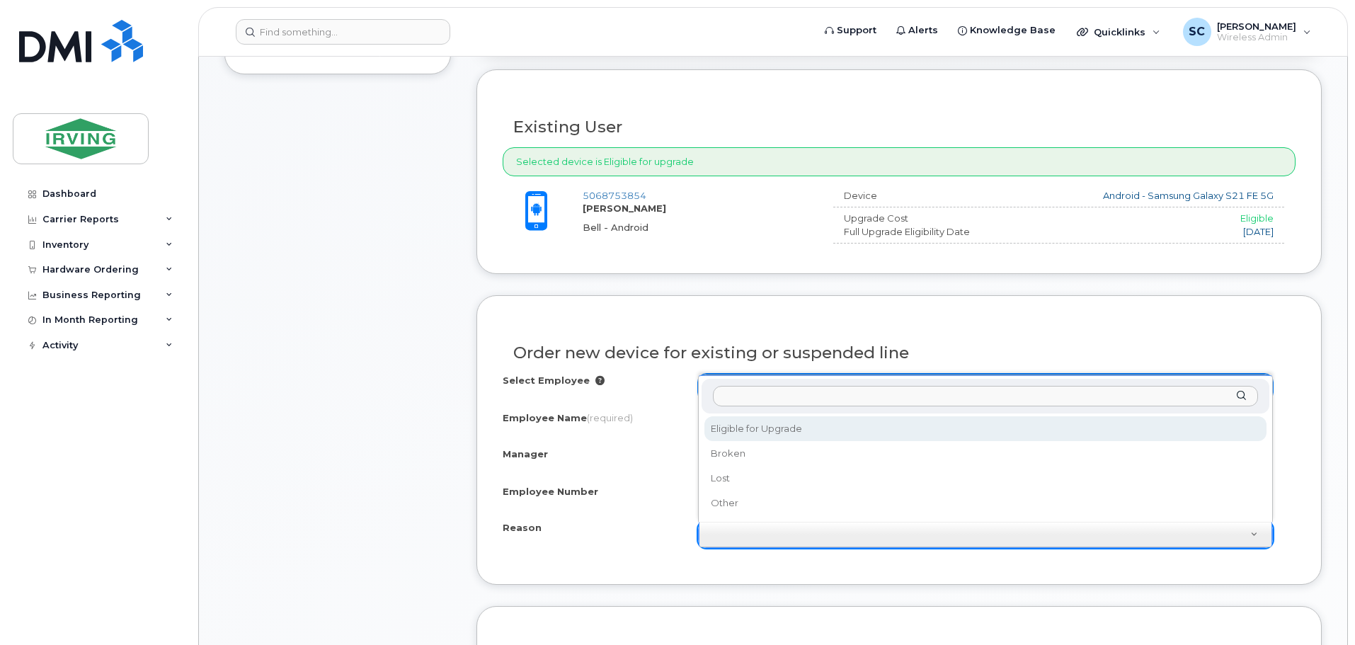
select select "eligible_for_upgrade"
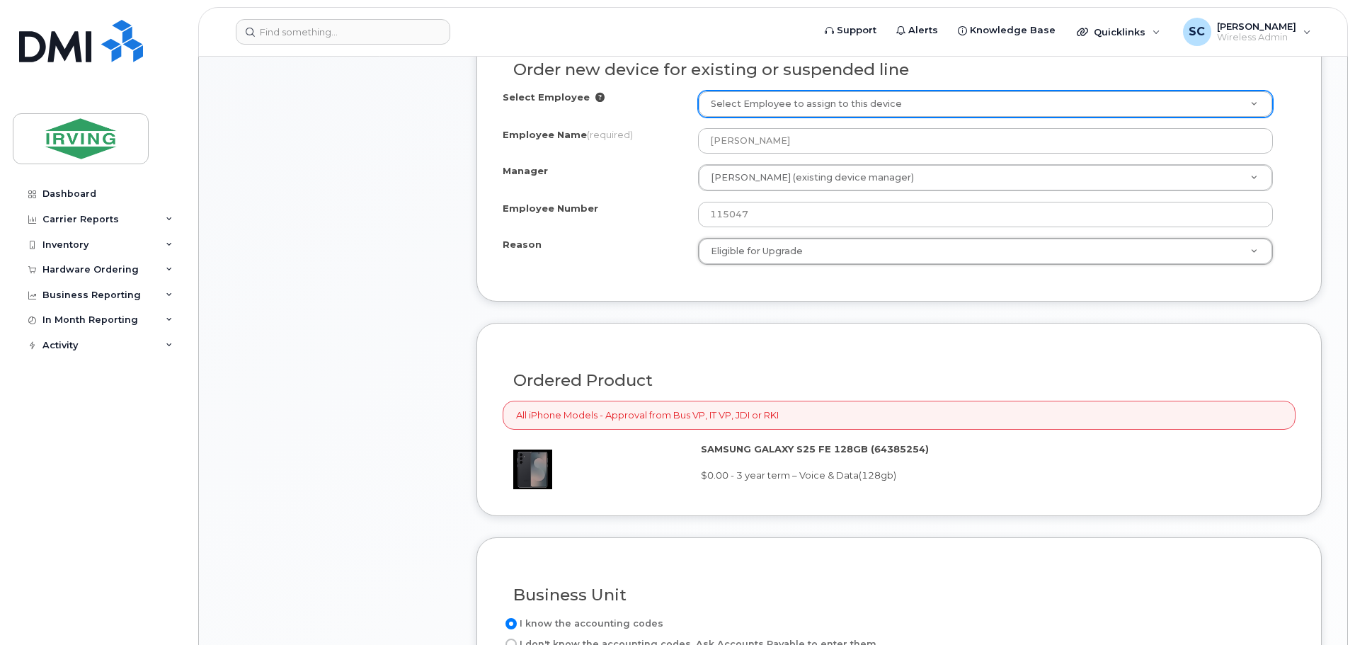
scroll to position [964, 0]
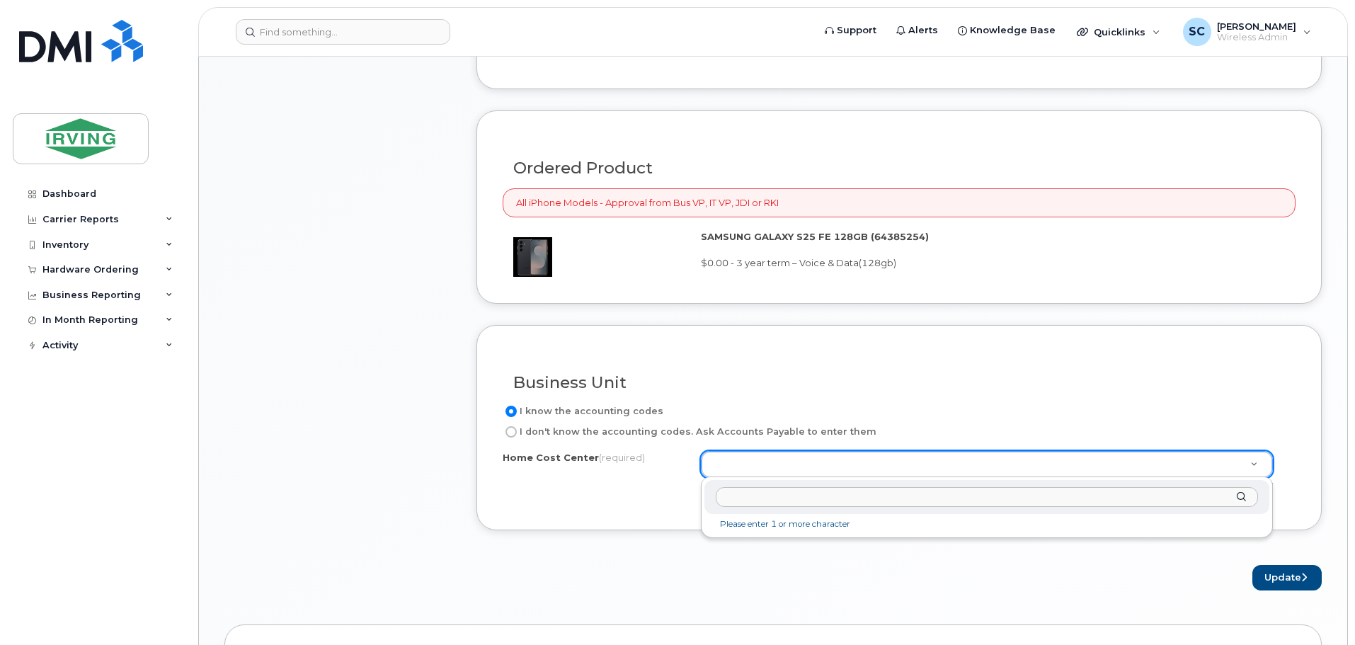
click at [822, 500] on input "text" at bounding box center [987, 497] width 542 height 21
paste input "0114110.54140.CEL"
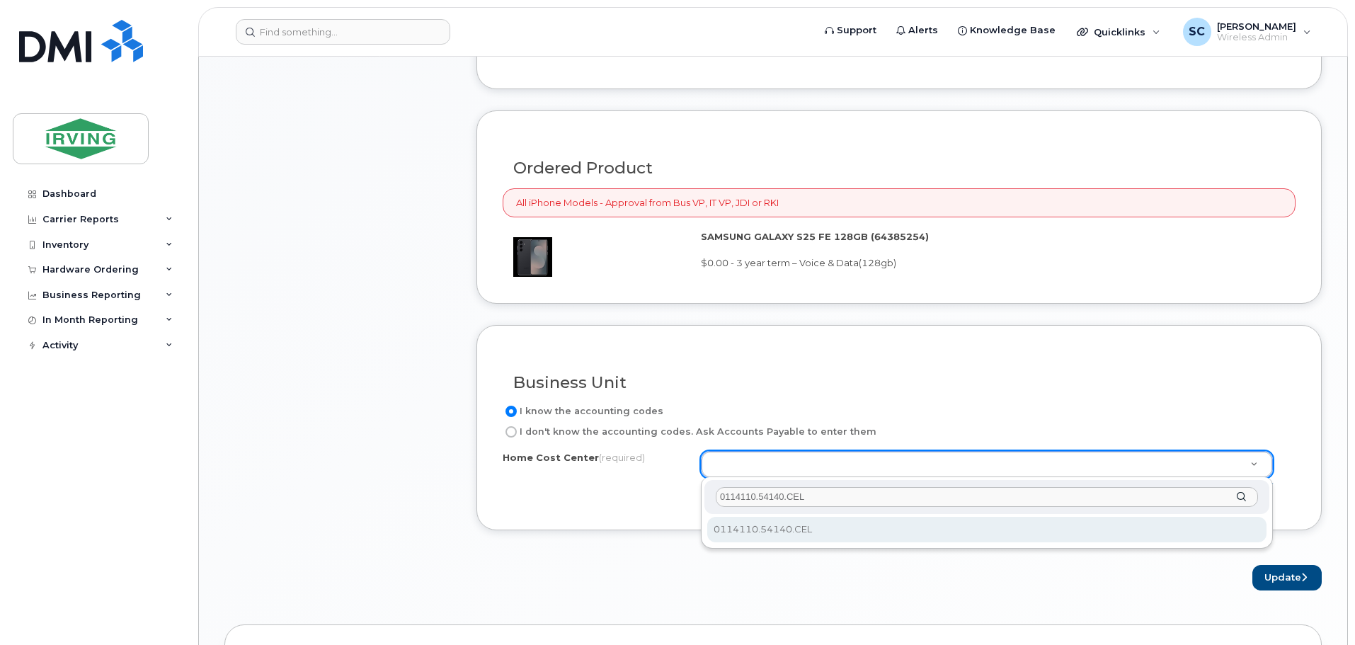
drag, startPoint x: 734, startPoint y: 498, endPoint x: 663, endPoint y: 501, distance: 70.8
click at [663, 501] on body "Support Alerts Knowledge Base Quicklinks Suspend / Cancel Device Change SIM Car…" at bounding box center [677, 165] width 1355 height 2259
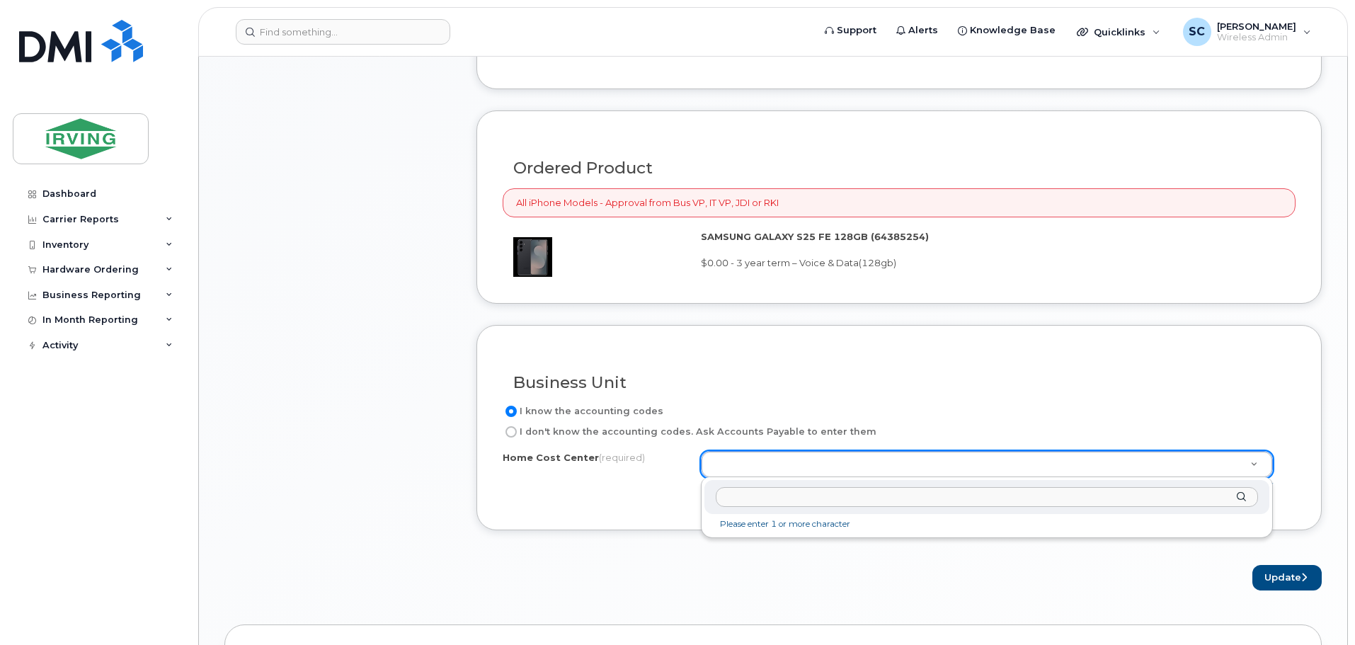
click at [894, 502] on input "text" at bounding box center [987, 497] width 542 height 21
paste input "0114110.54140.CEL"
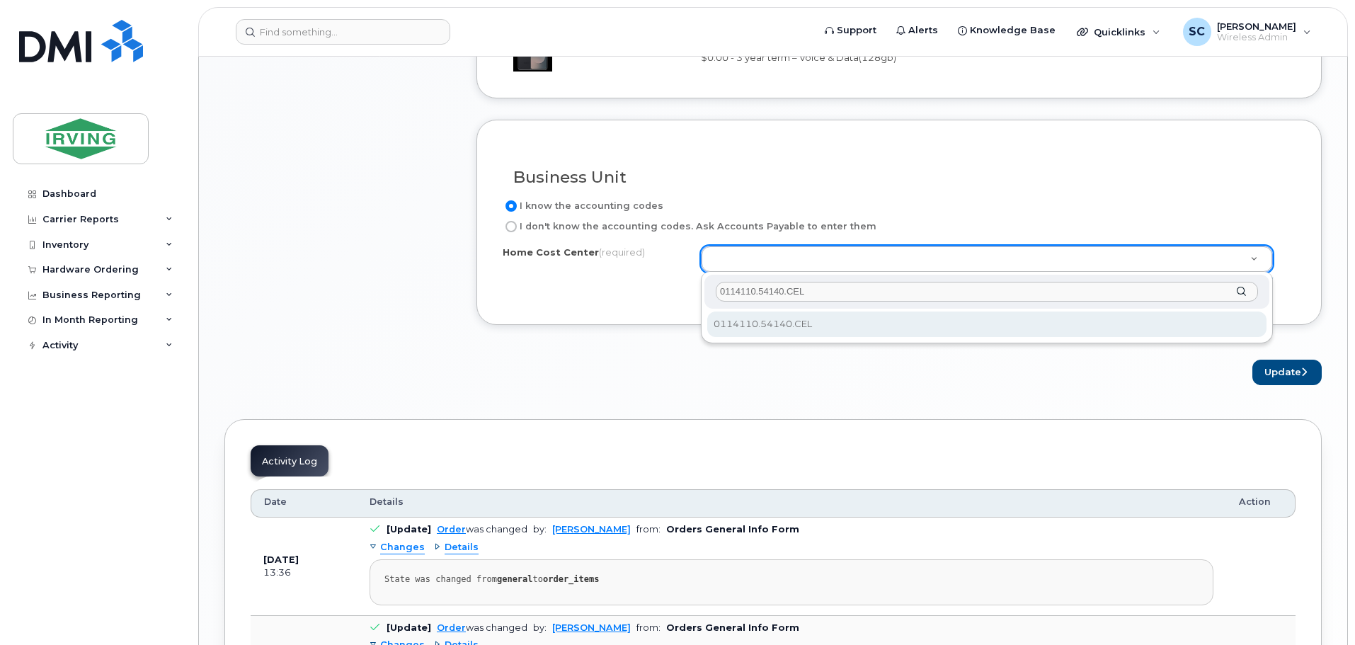
scroll to position [1176, 0]
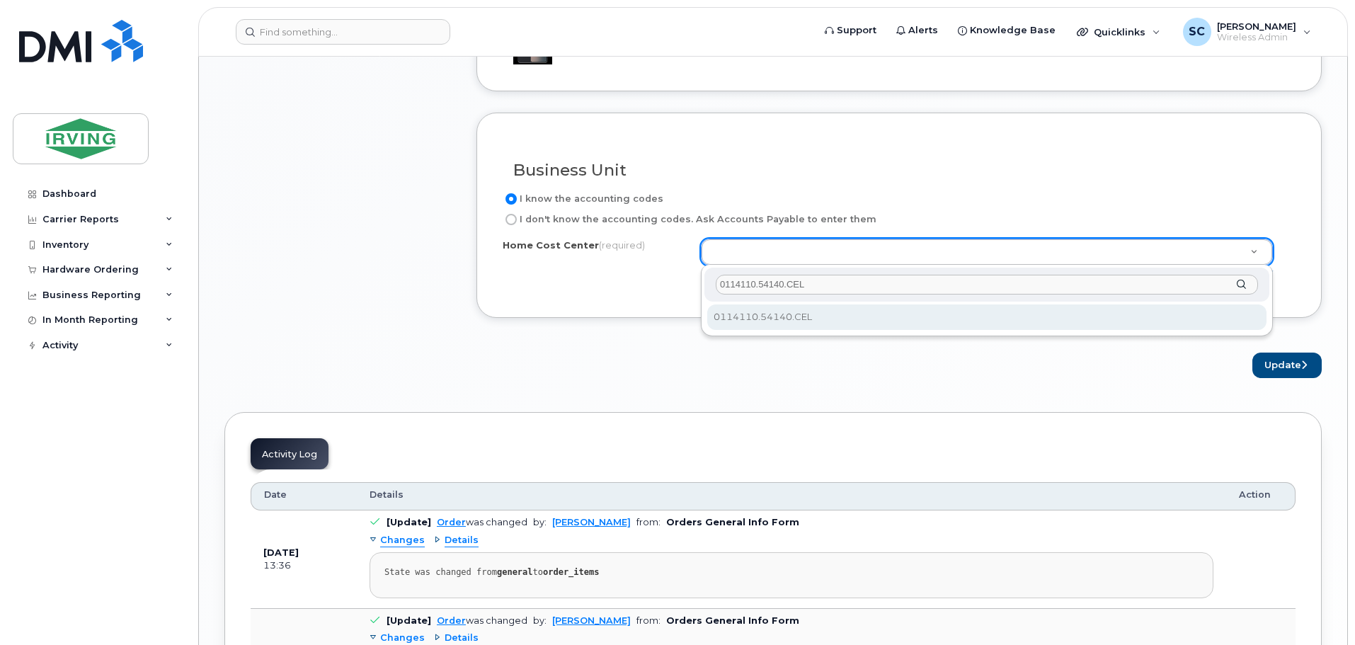
type input "0114110.54140.CEL"
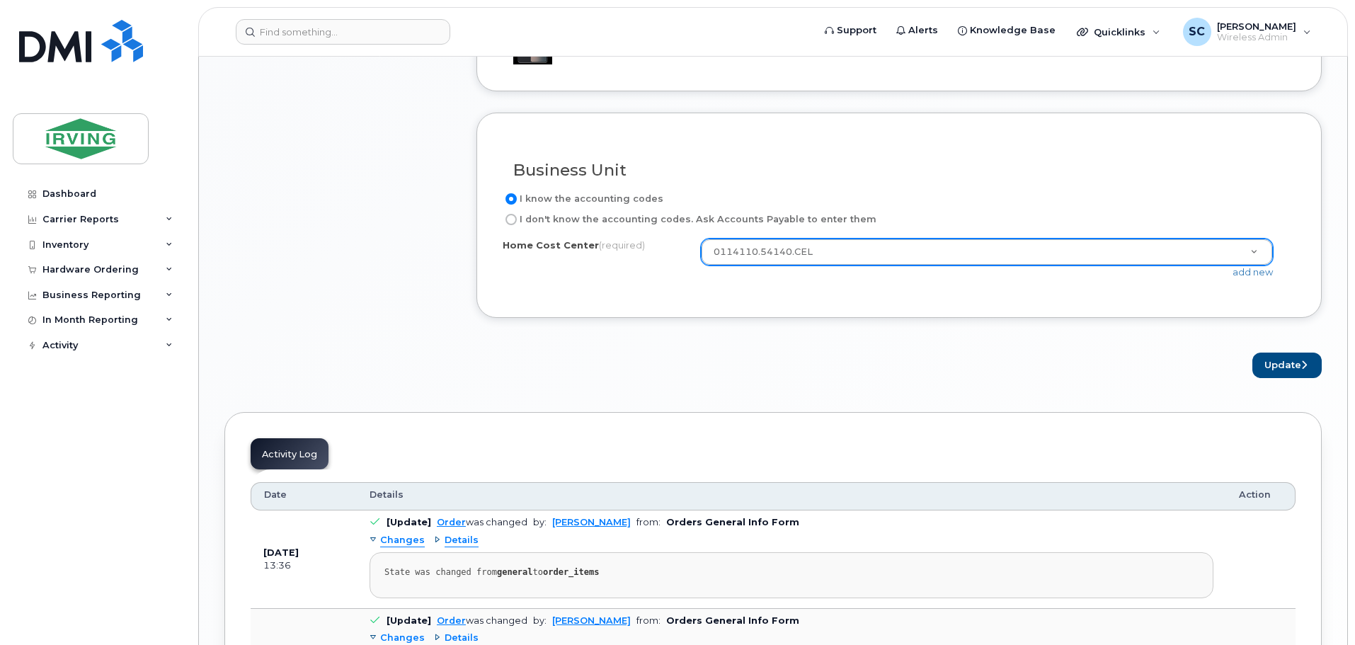
click at [1301, 366] on icon "submit" at bounding box center [1304, 364] width 6 height 9
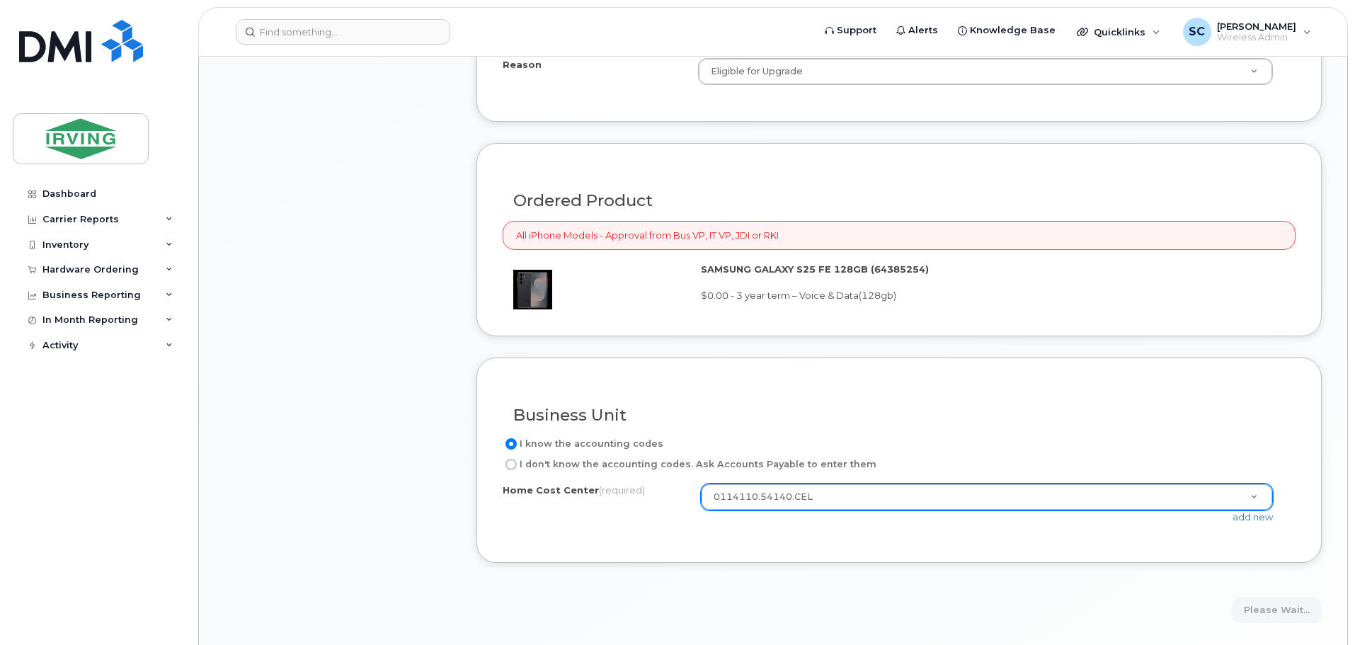
scroll to position [893, 0]
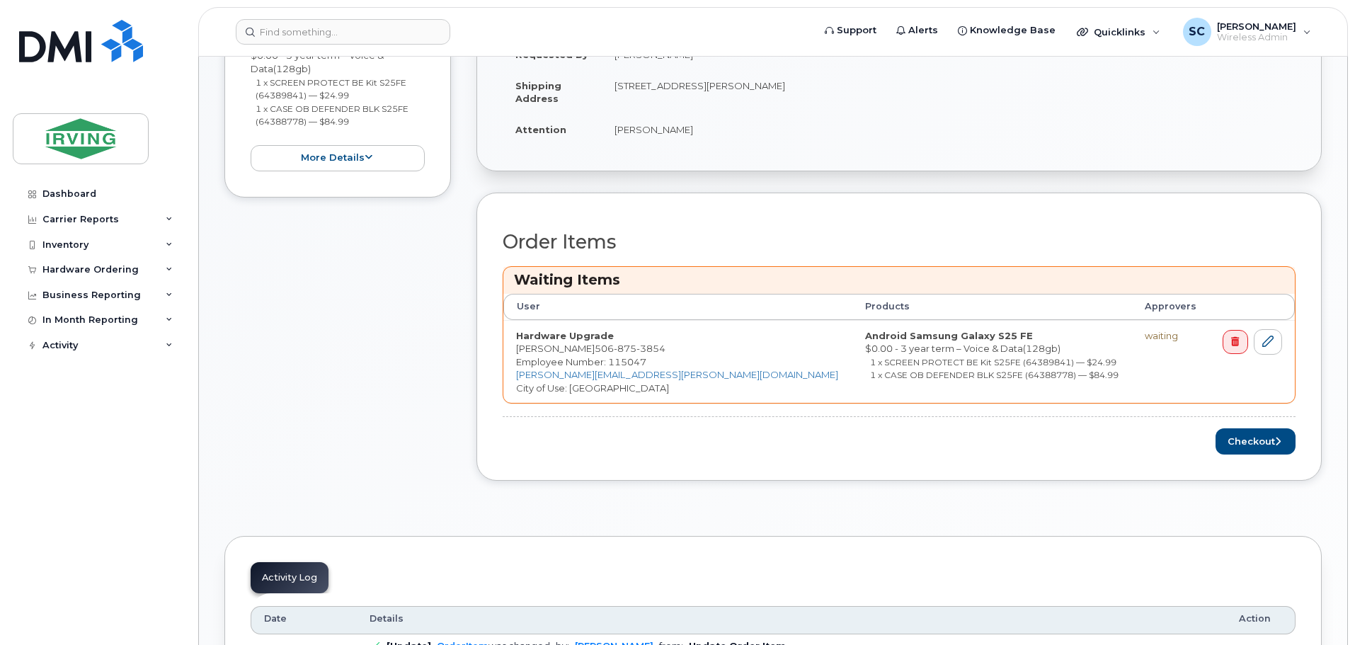
scroll to position [425, 0]
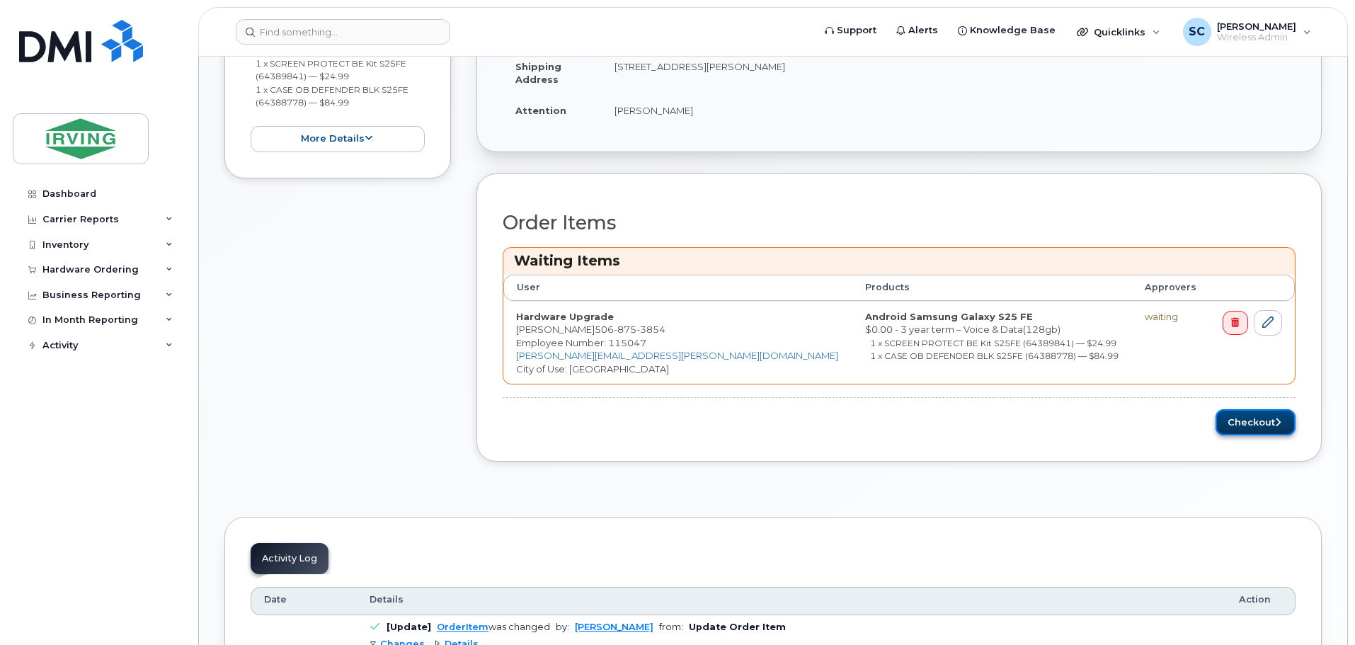
click at [1263, 430] on button "Checkout" at bounding box center [1256, 422] width 80 height 26
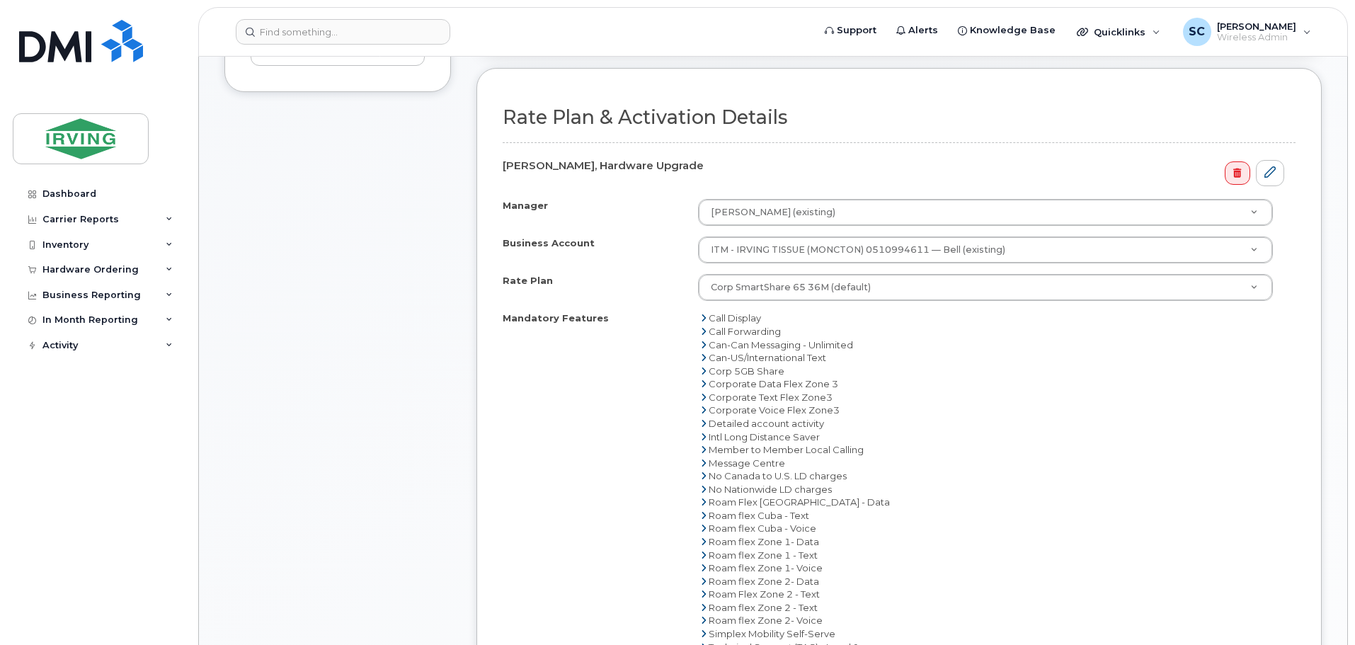
scroll to position [920, 0]
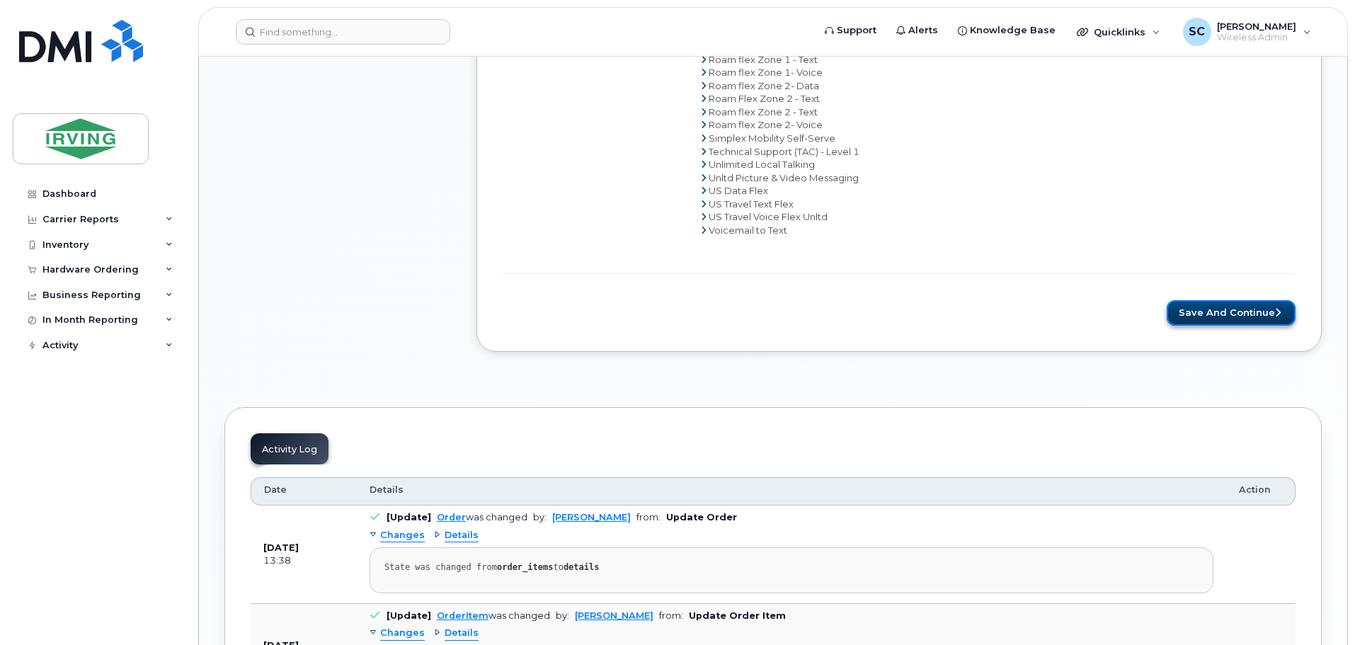
click at [1192, 317] on button "Save and Continue" at bounding box center [1231, 313] width 129 height 26
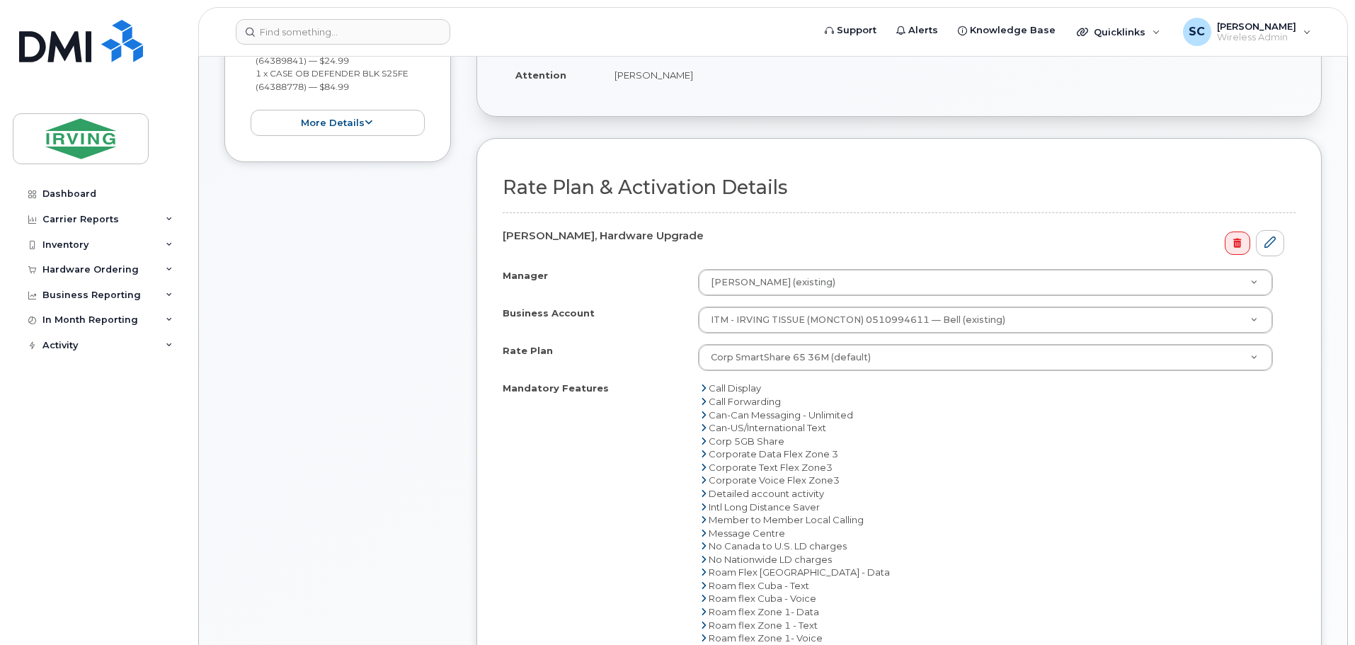
scroll to position [354, 0]
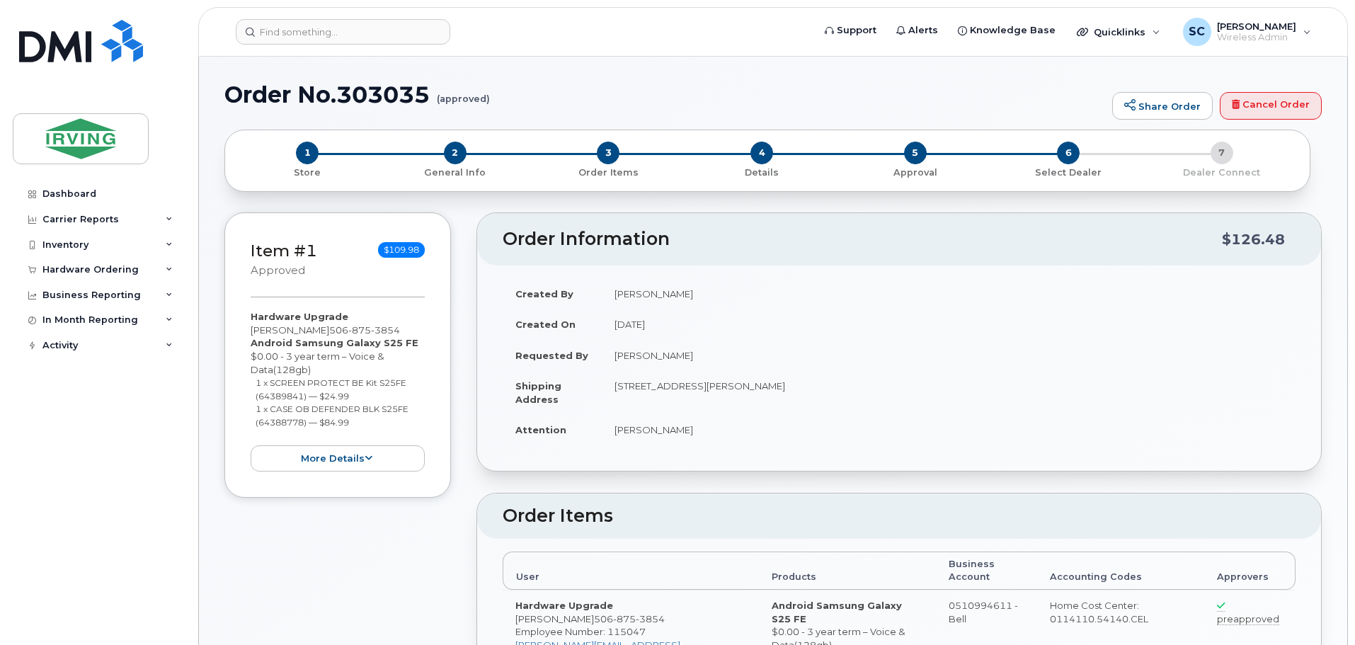
radio input "true"
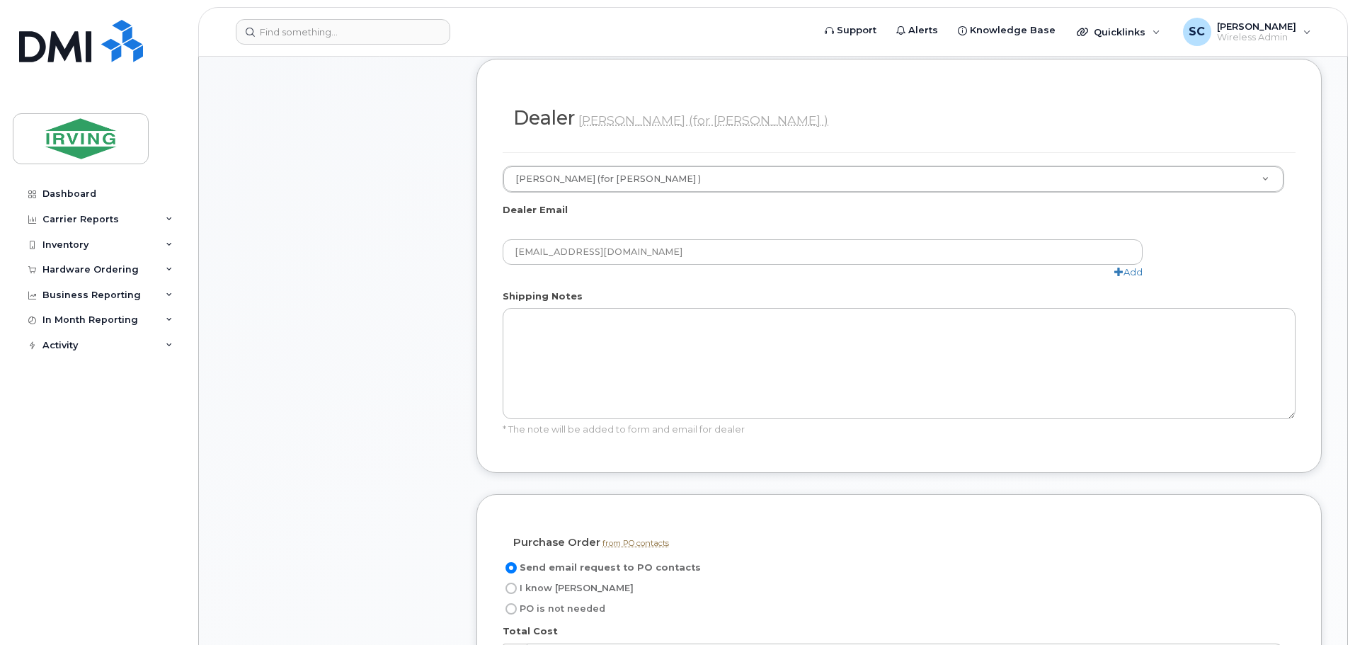
scroll to position [920, 0]
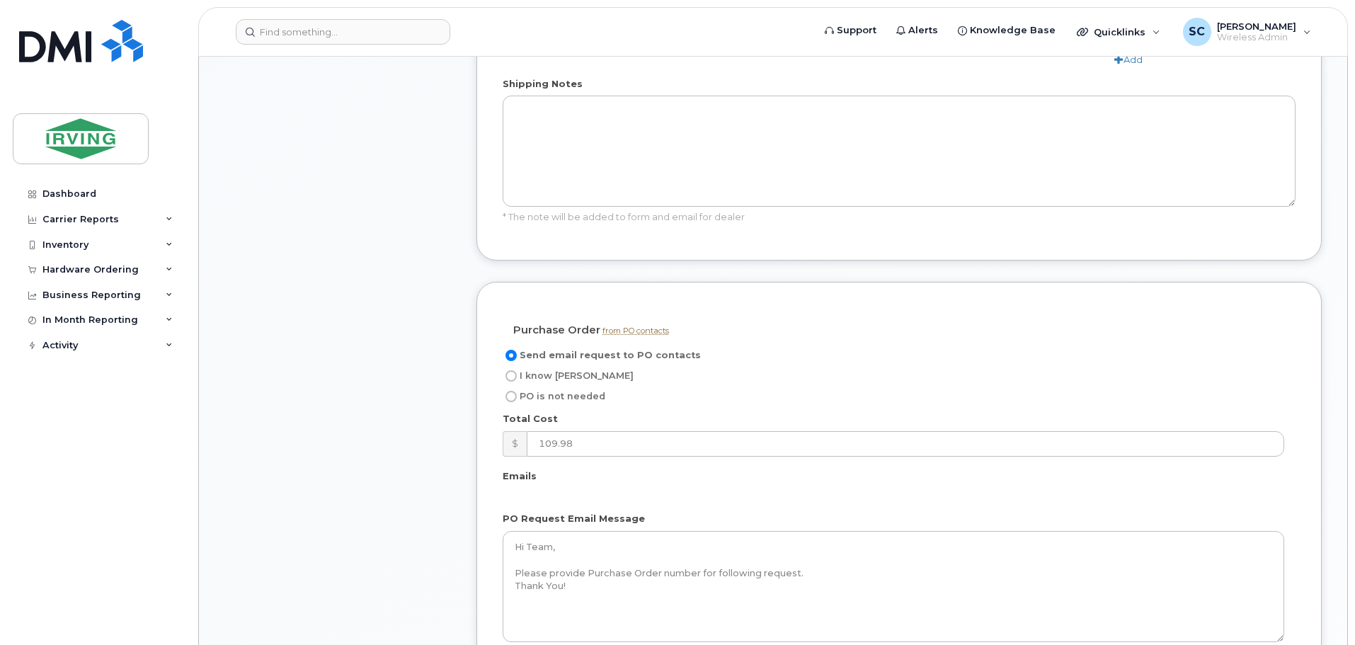
click at [514, 370] on input "I know PO" at bounding box center [511, 375] width 11 height 11
radio input "true"
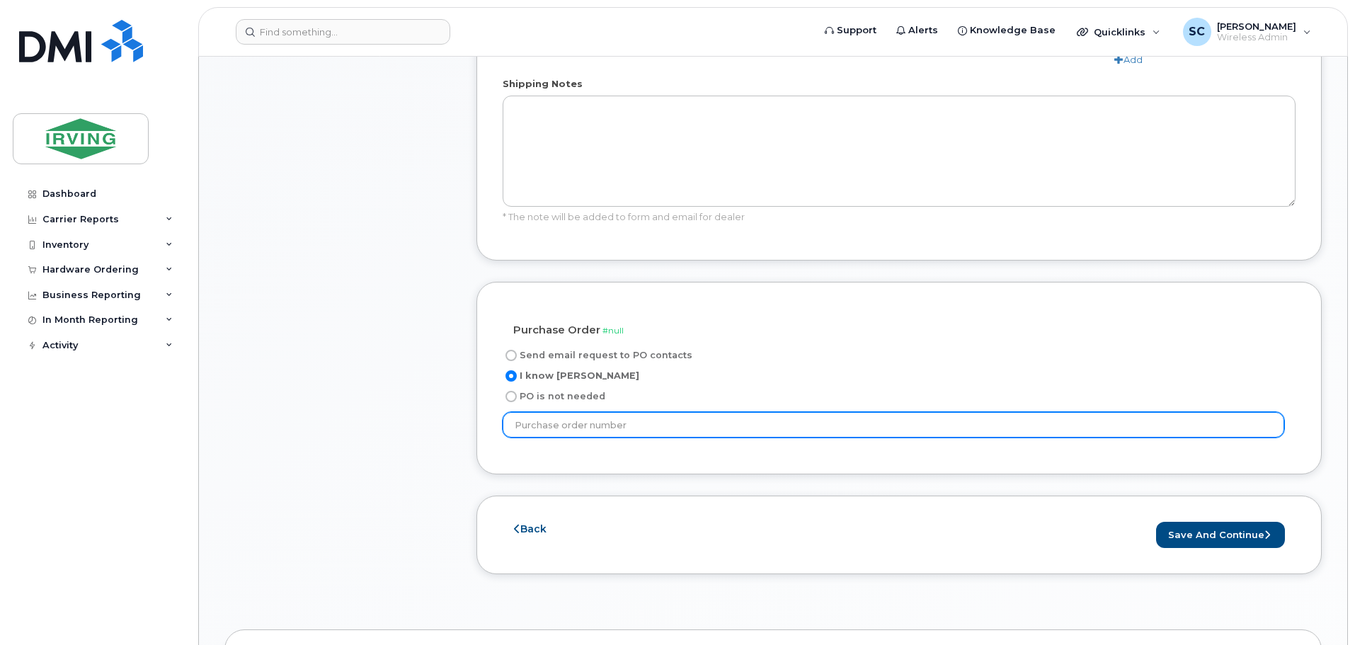
click at [658, 412] on input "text" at bounding box center [894, 424] width 782 height 25
paste input "20613431"
type input "20613431"
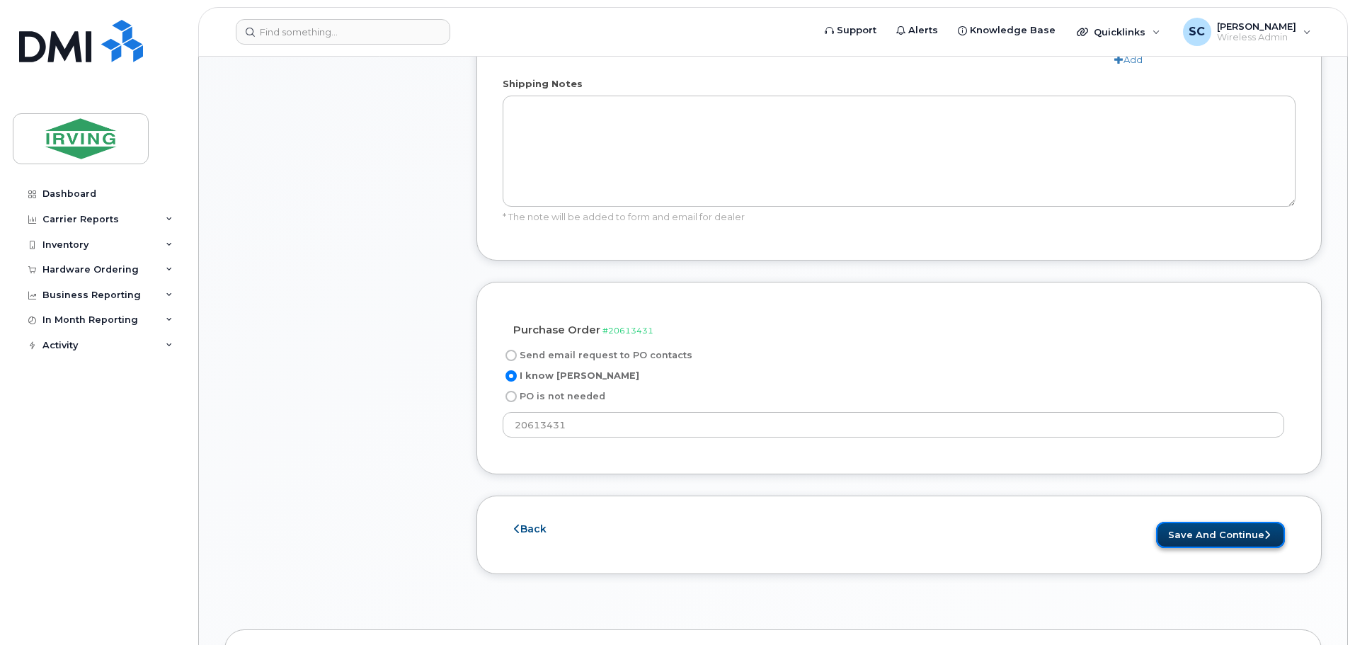
click at [1182, 522] on button "Save and Continue" at bounding box center [1220, 535] width 129 height 26
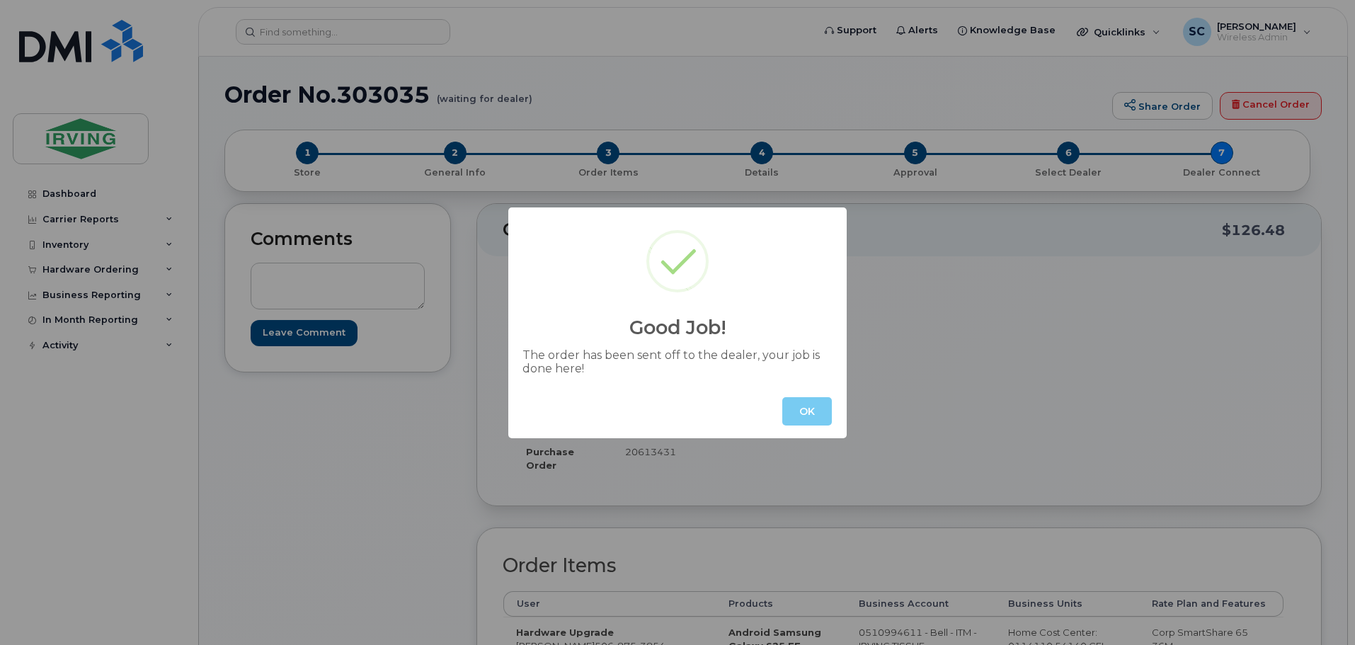
click at [799, 418] on button "OK" at bounding box center [807, 411] width 50 height 28
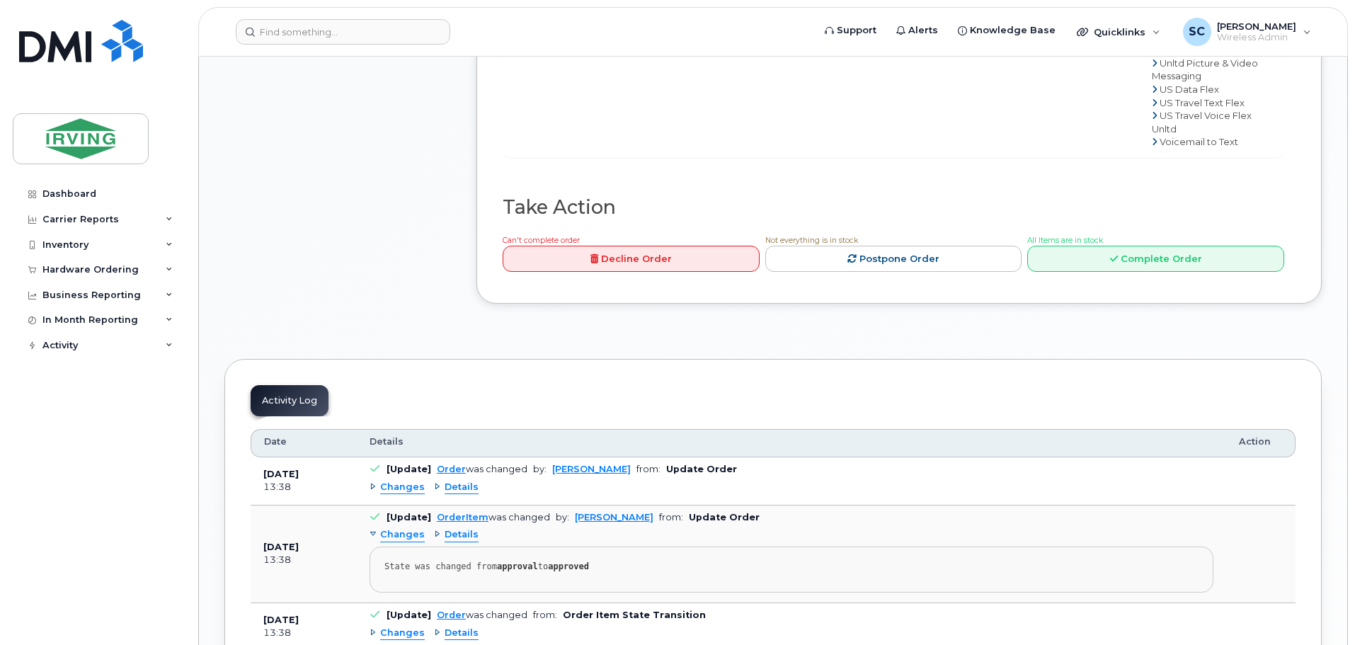
scroll to position [1274, 0]
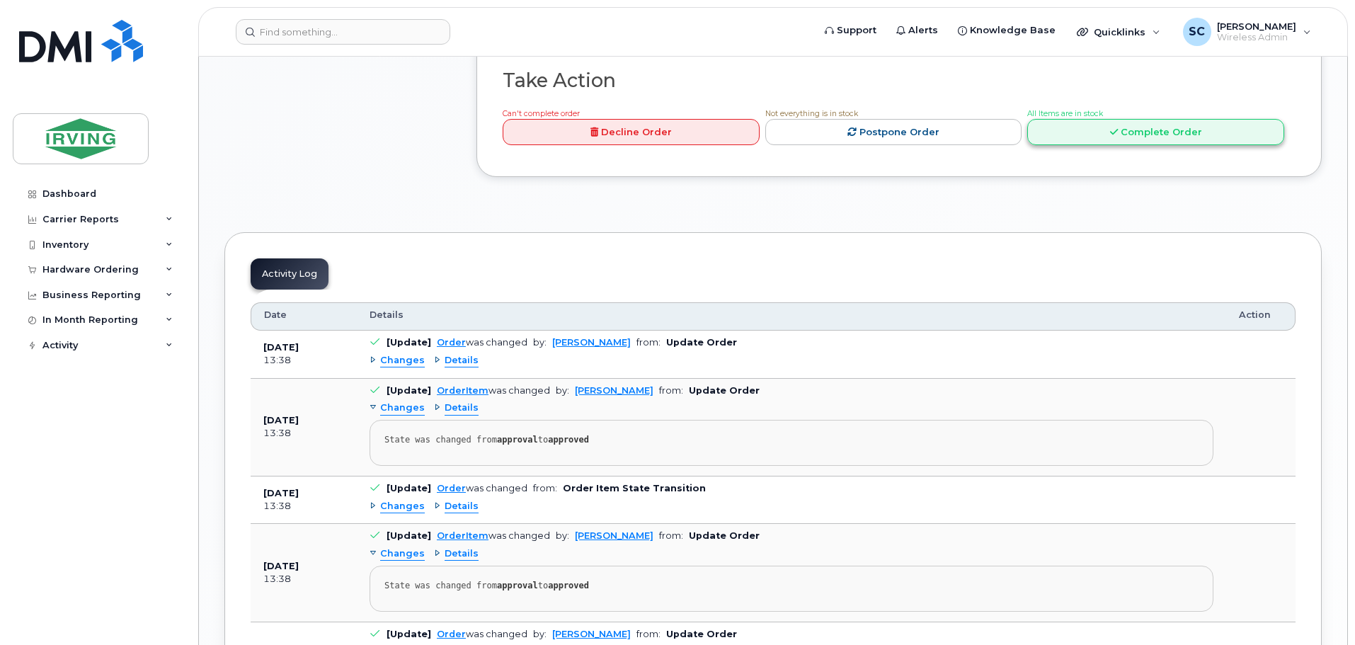
click at [1134, 145] on link "Complete Order" at bounding box center [1155, 132] width 257 height 26
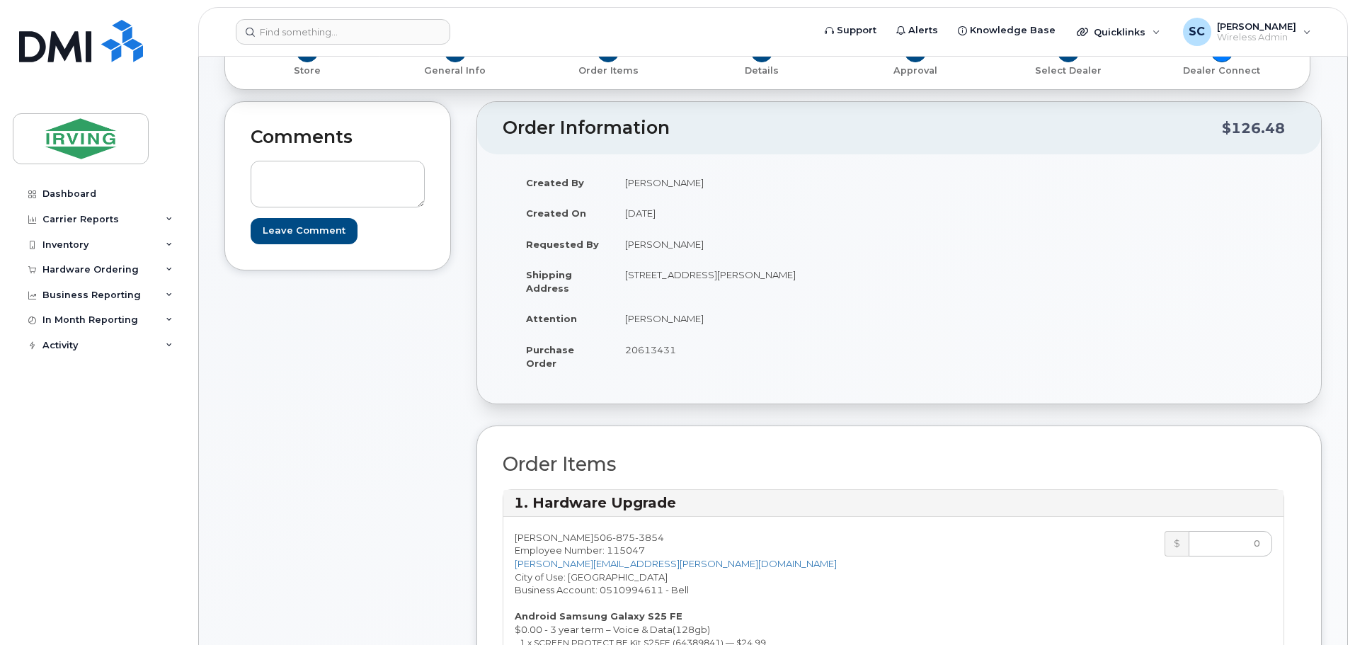
scroll to position [0, 0]
